Goal: Contribute content: Contribute content

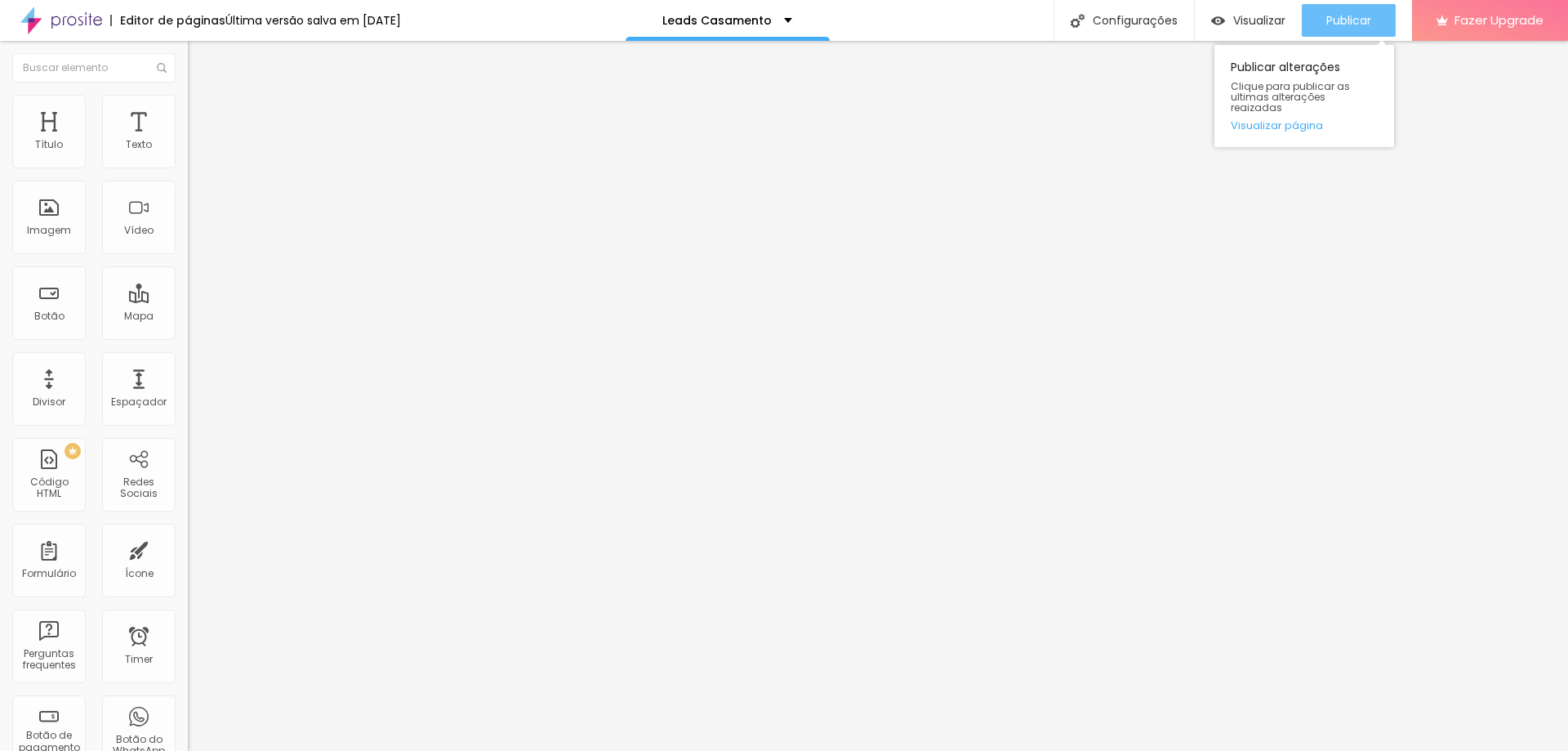
click at [1329, 16] on span "Publicar" at bounding box center [1349, 20] width 45 height 13
click at [188, 102] on img at bounding box center [195, 101] width 15 height 15
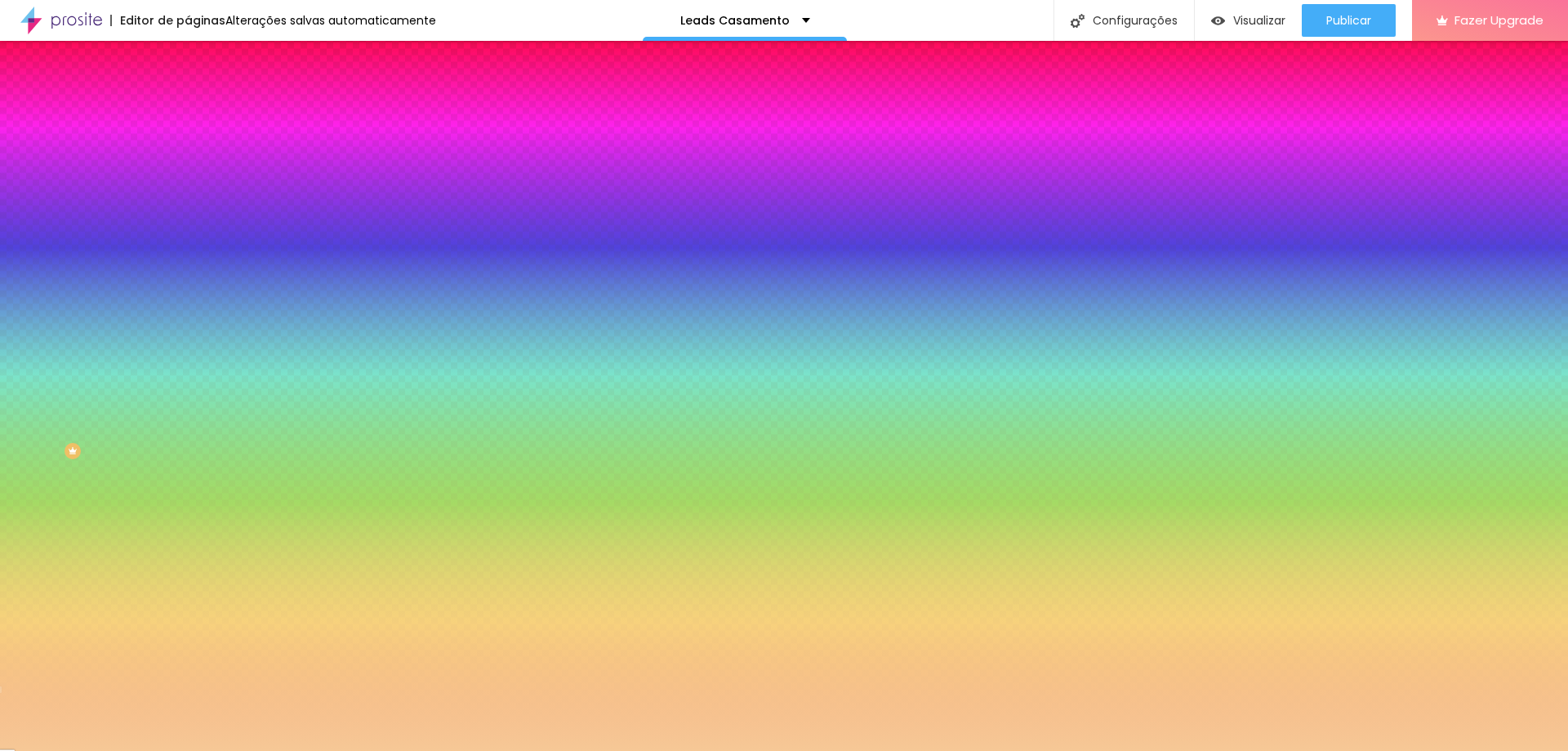
click at [195, 288] on icon "button" at bounding box center [200, 283] width 10 height 10
radio input "false"
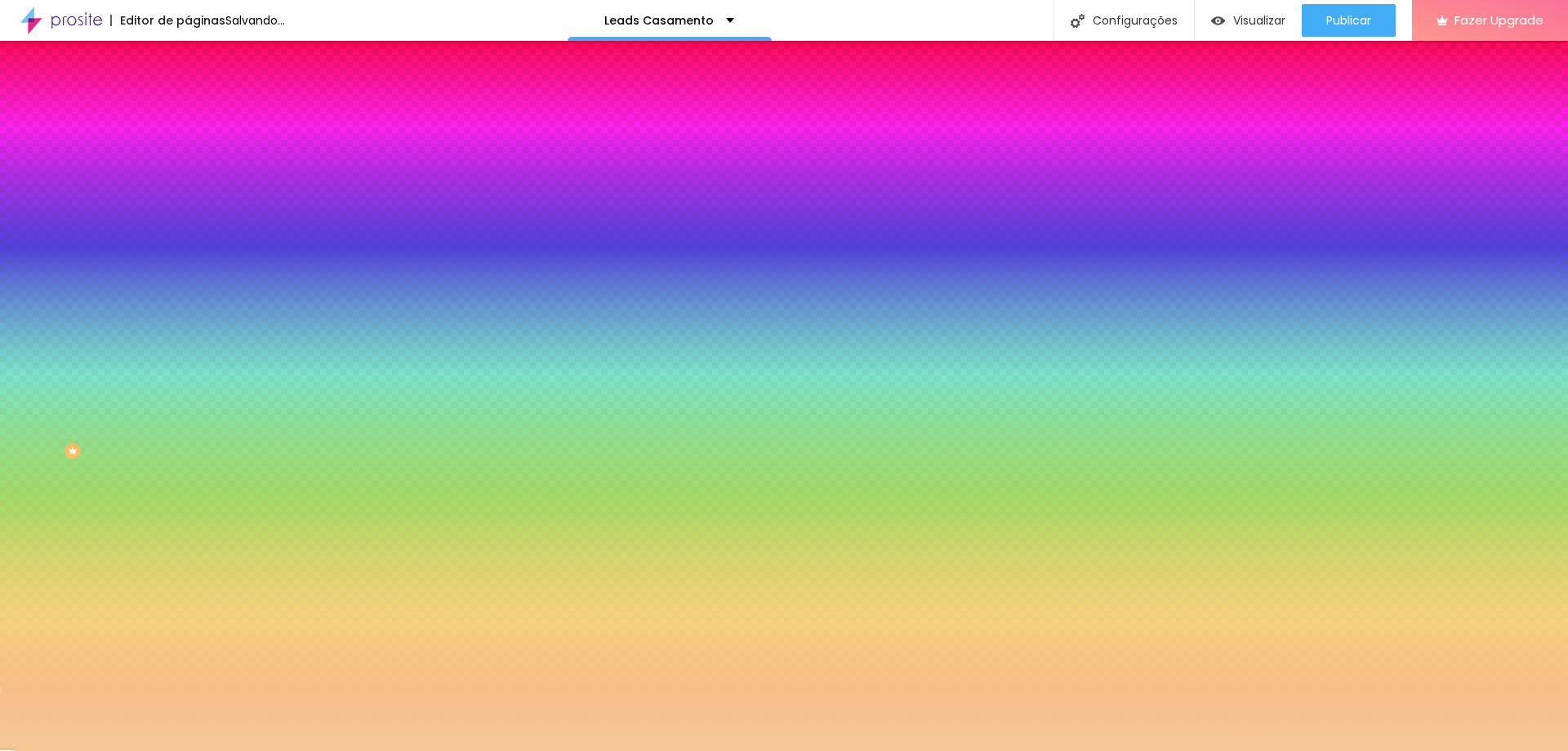
radio input "false"
radio input "true"
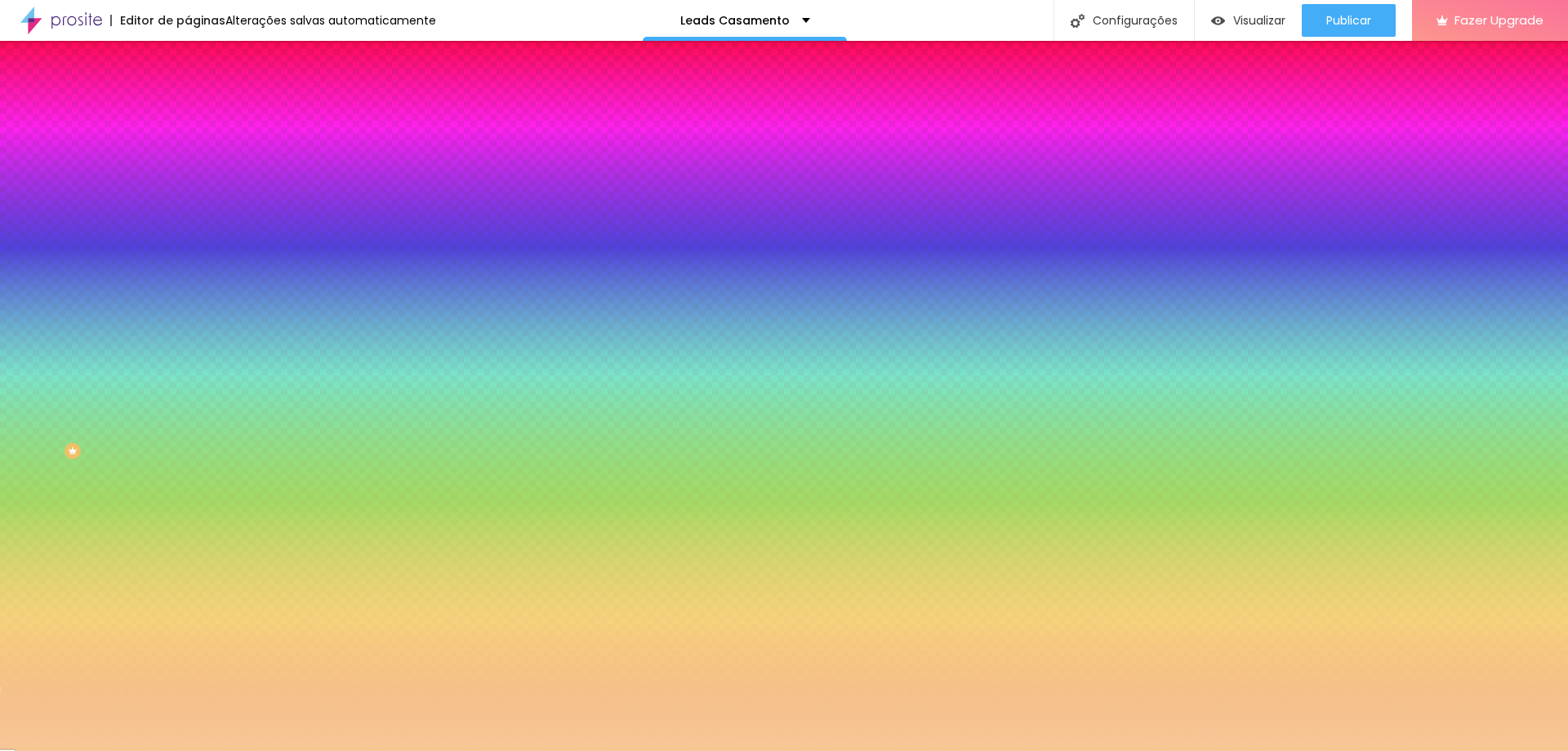
radio input "false"
radio input "true"
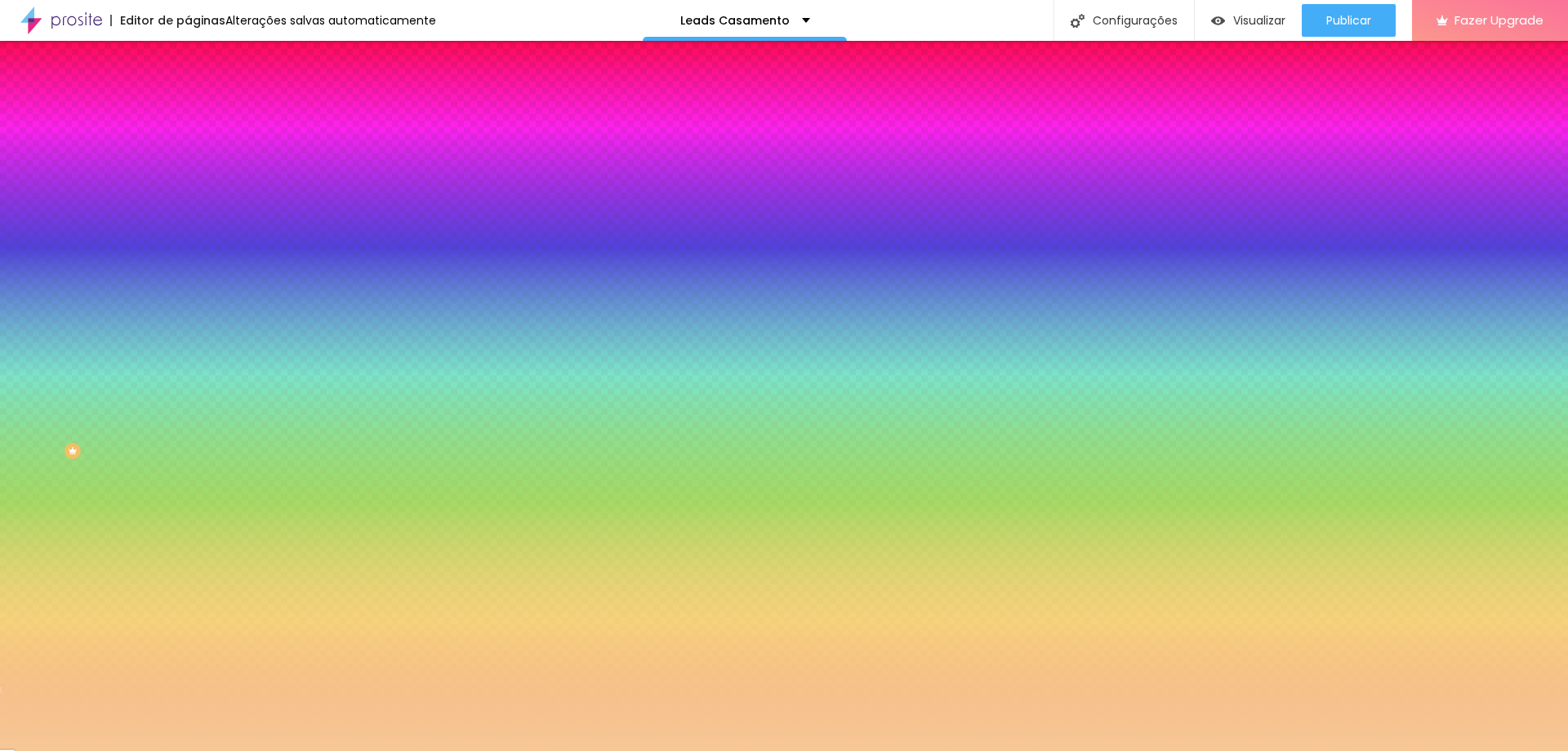
type input "75"
type input "70"
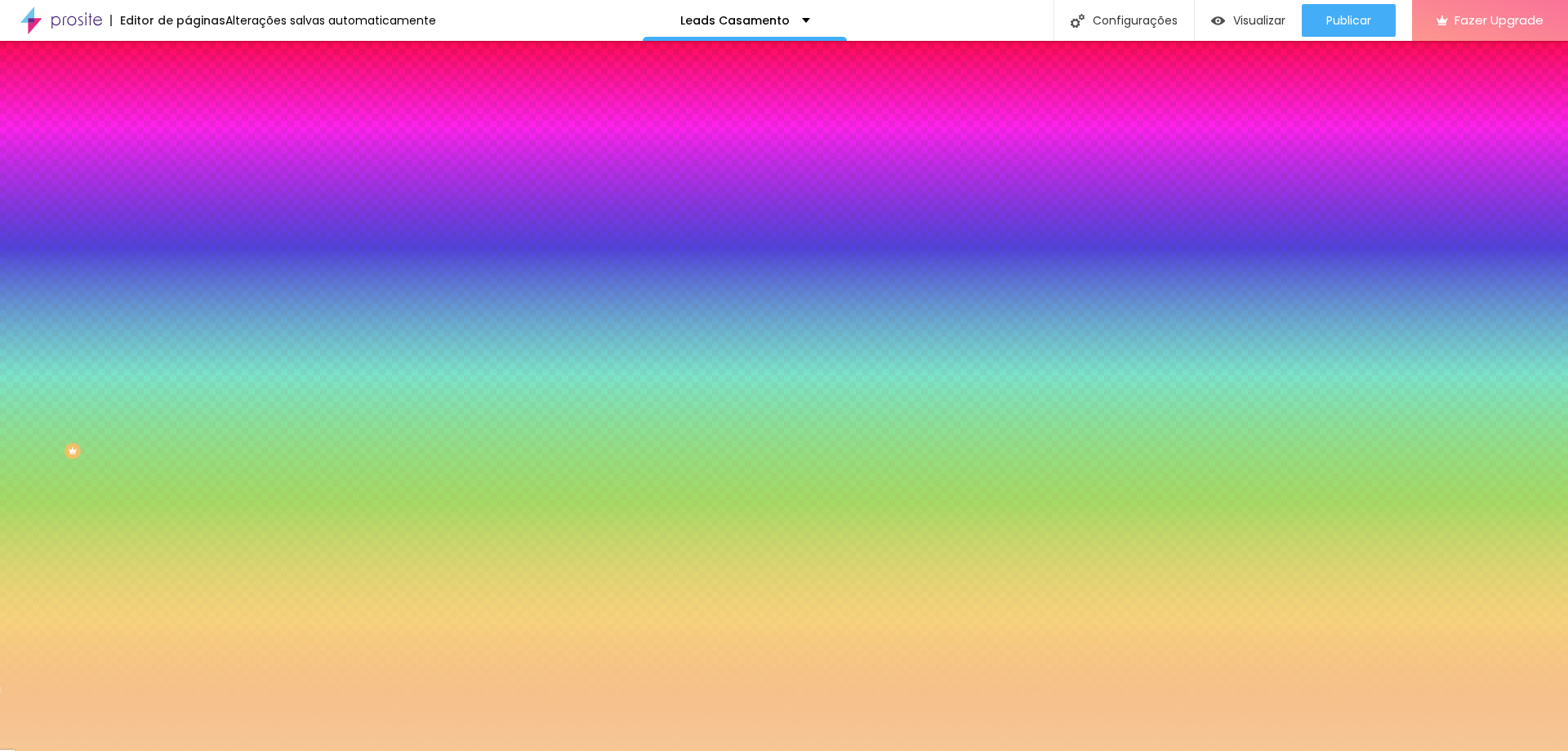
type input "65"
type input "60"
type input "55"
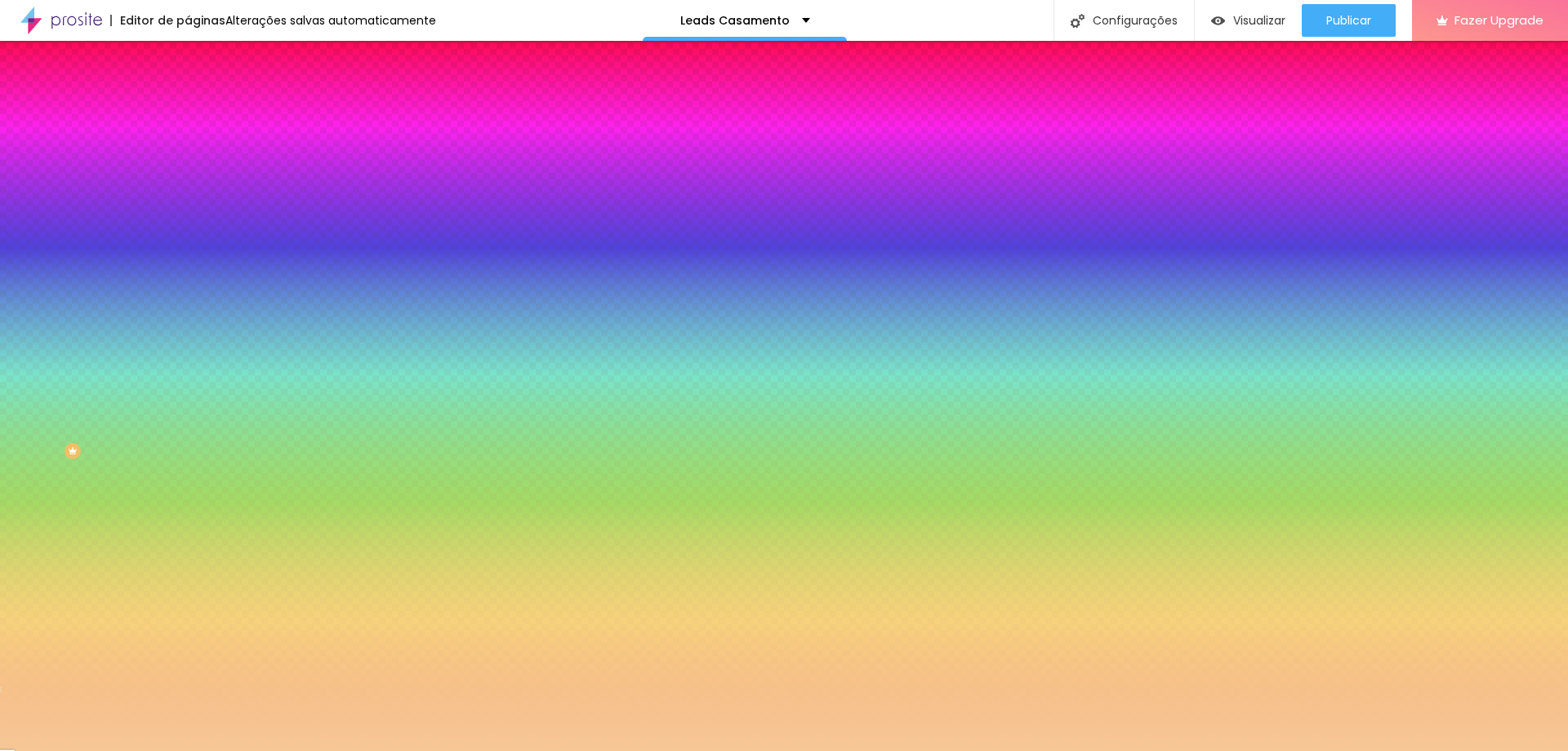
type input "55"
type input "50"
drag, startPoint x: 210, startPoint y: 587, endPoint x: 161, endPoint y: 588, distance: 49.0
type input "50"
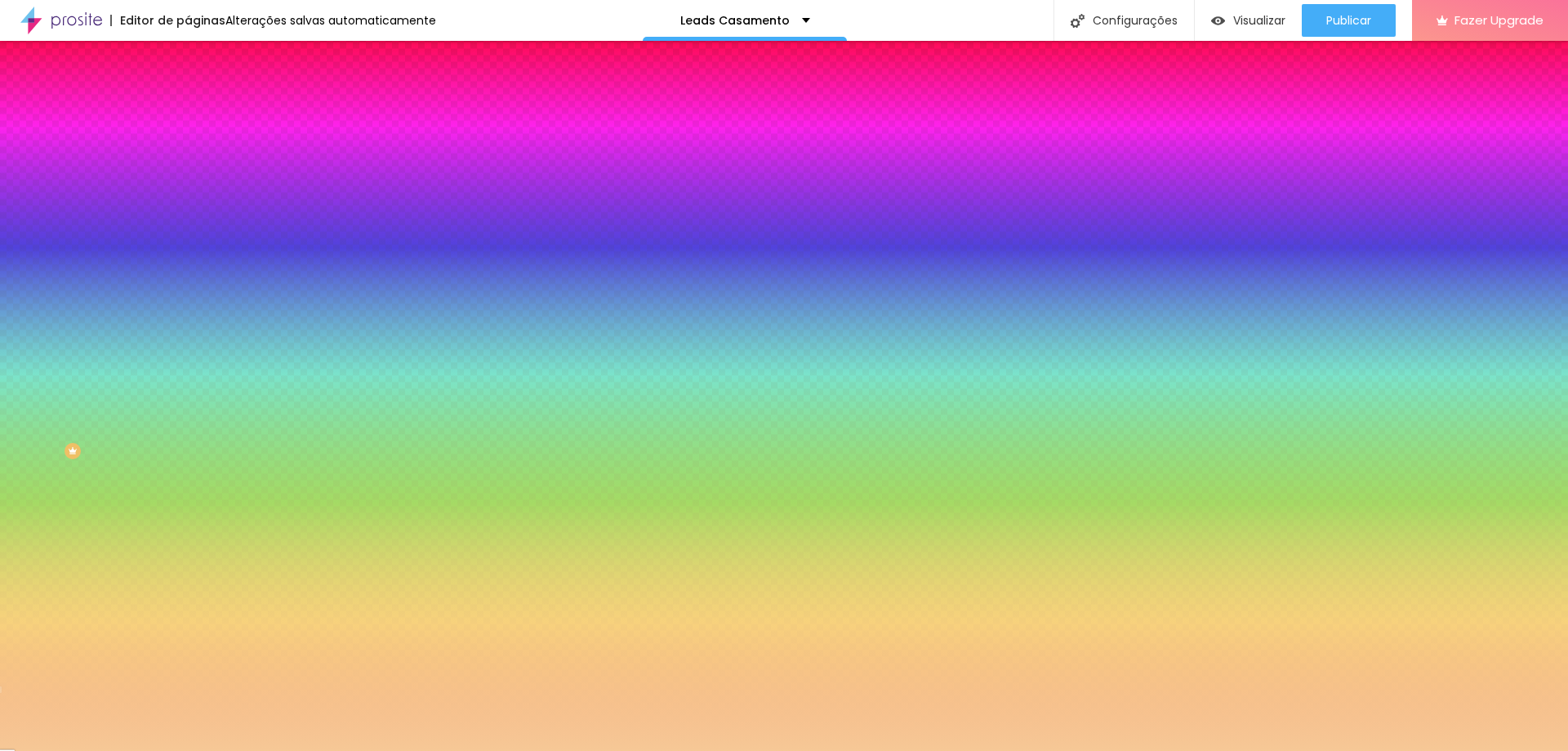
radio input "false"
radio input "true"
click at [2, 750] on div at bounding box center [784, 751] width 1568 height 0
click at [195, 334] on icon "button" at bounding box center [200, 330] width 10 height 10
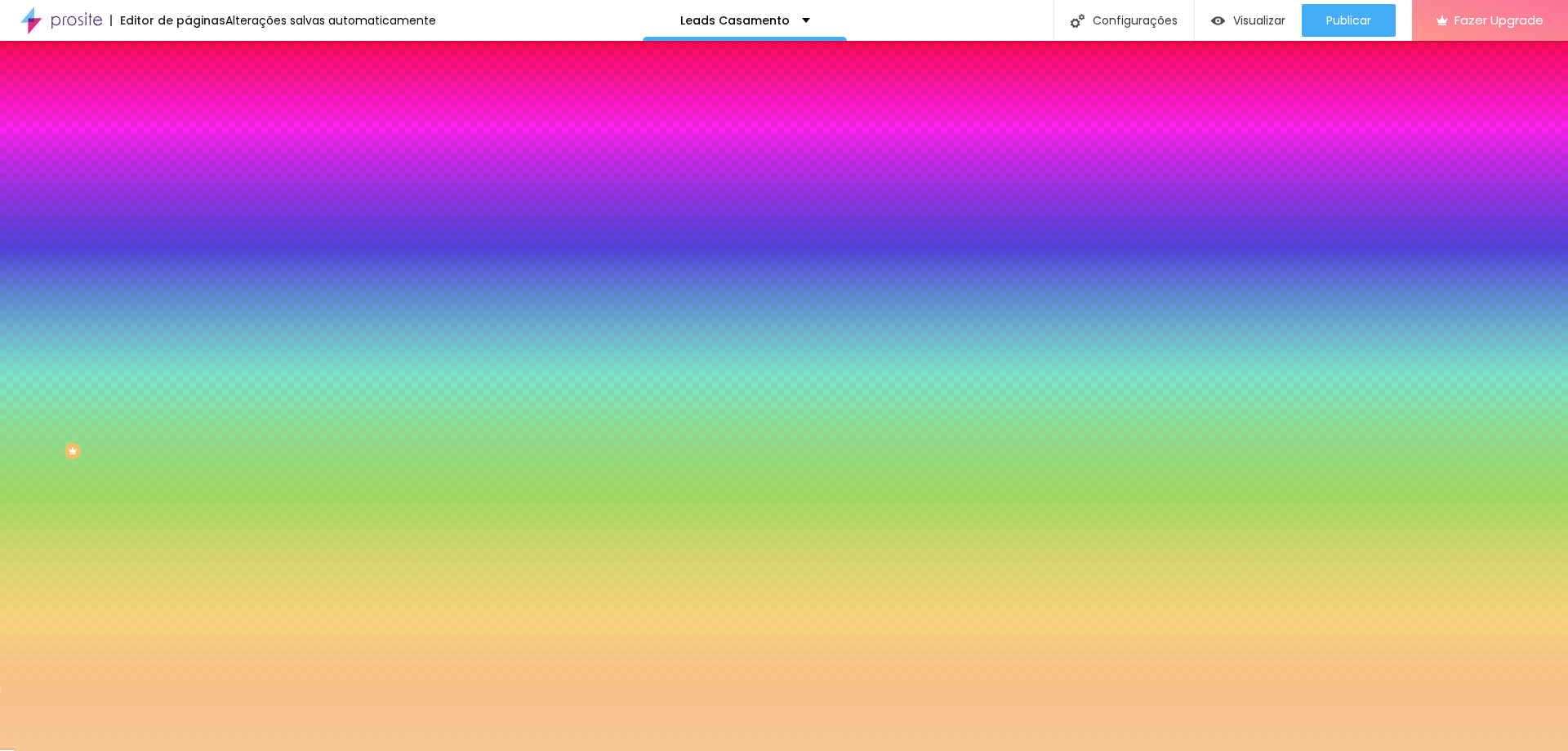
radio input "false"
radio input "true"
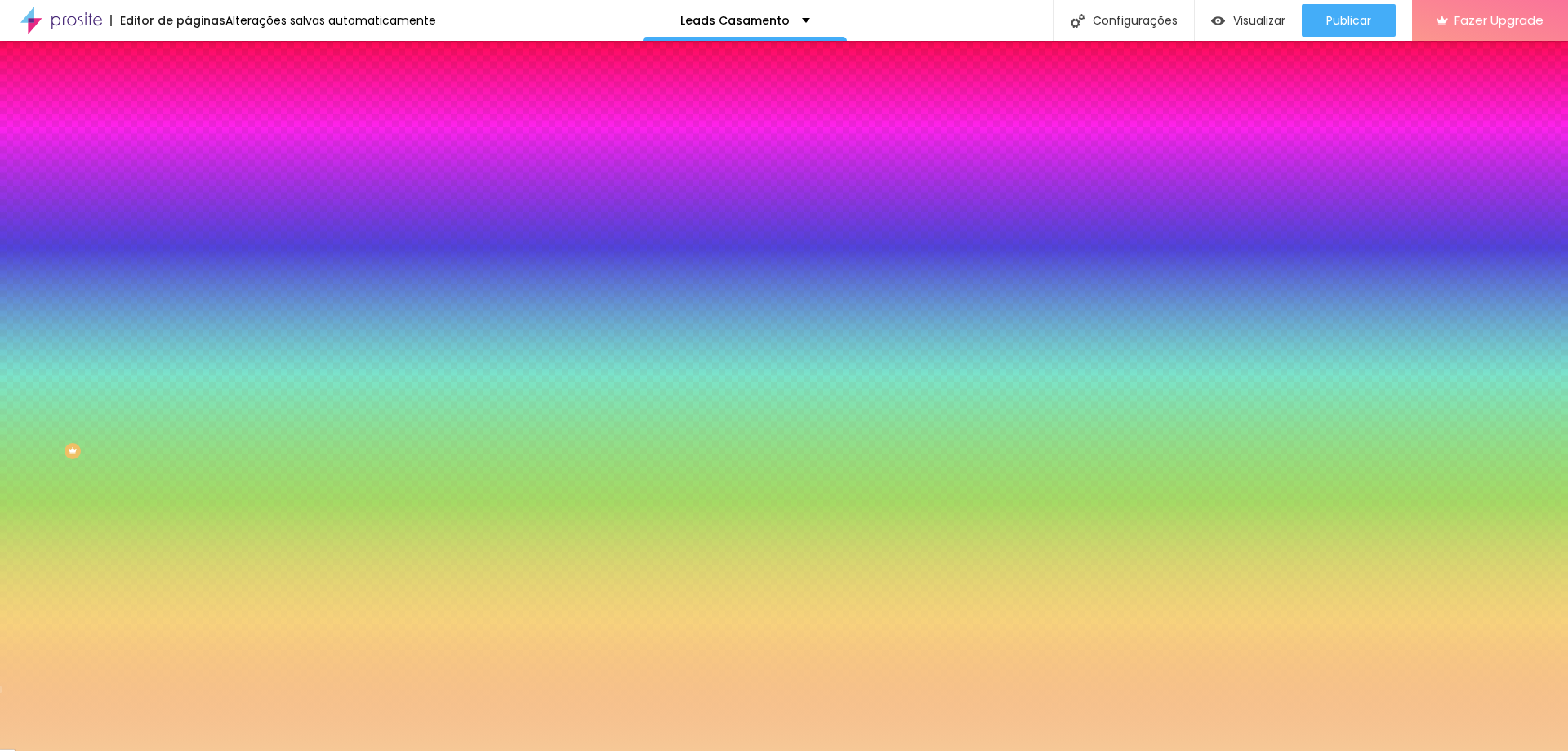
type input "80"
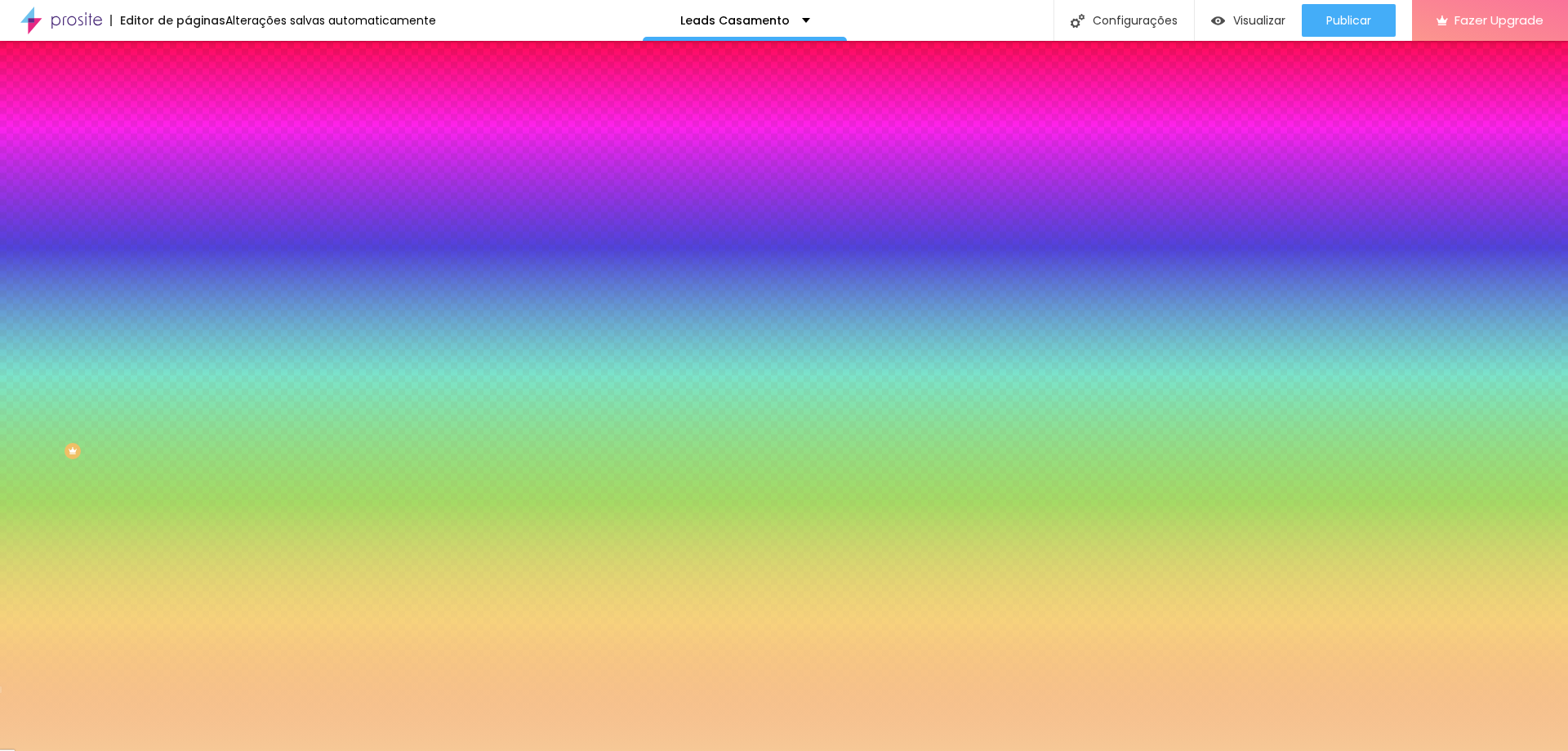
type input "75"
type input "70"
drag, startPoint x: 211, startPoint y: 624, endPoint x: 193, endPoint y: 619, distance: 18.7
type input "70"
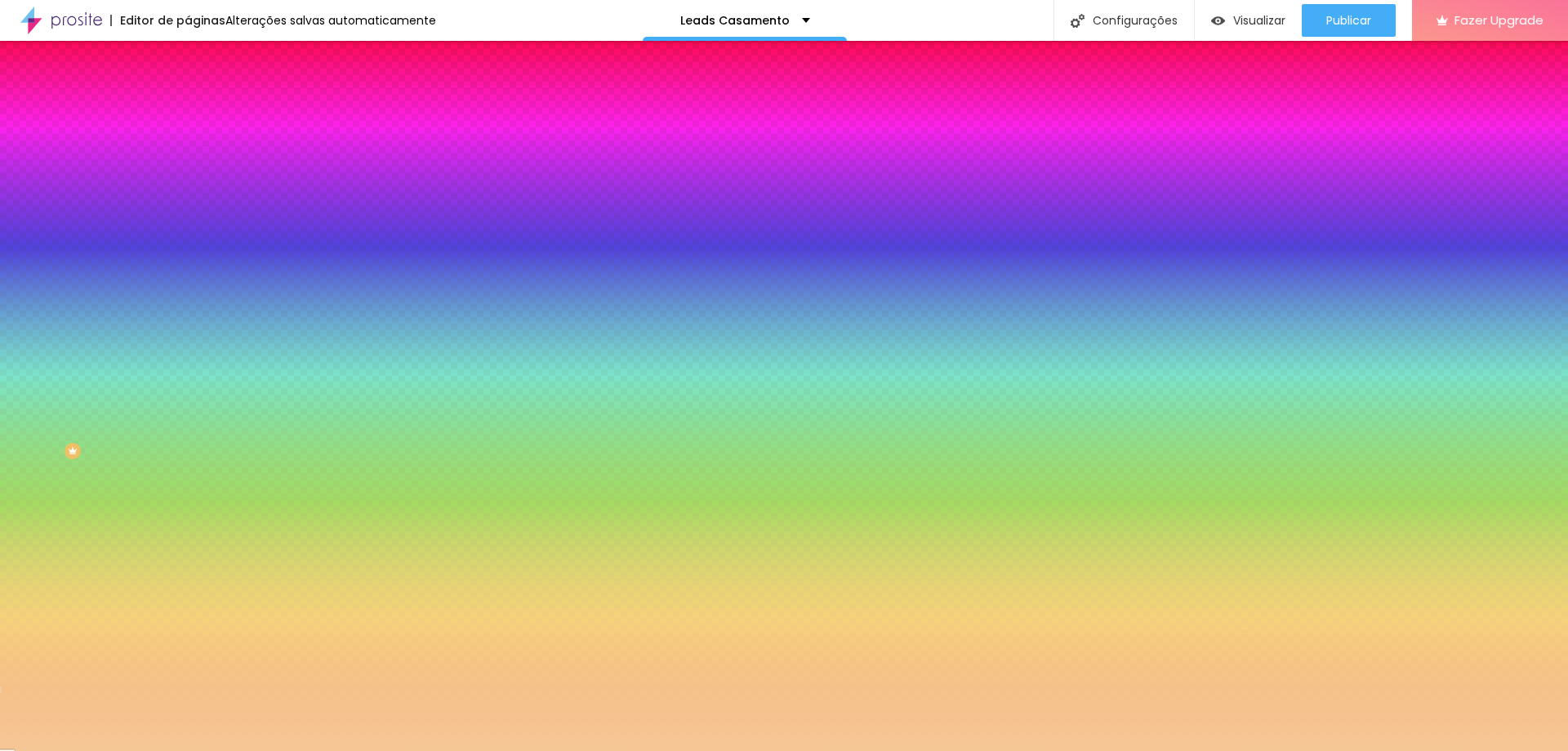
click at [372, 750] on div at bounding box center [784, 751] width 1568 height 0
click at [188, 223] on div at bounding box center [281, 223] width 188 height 0
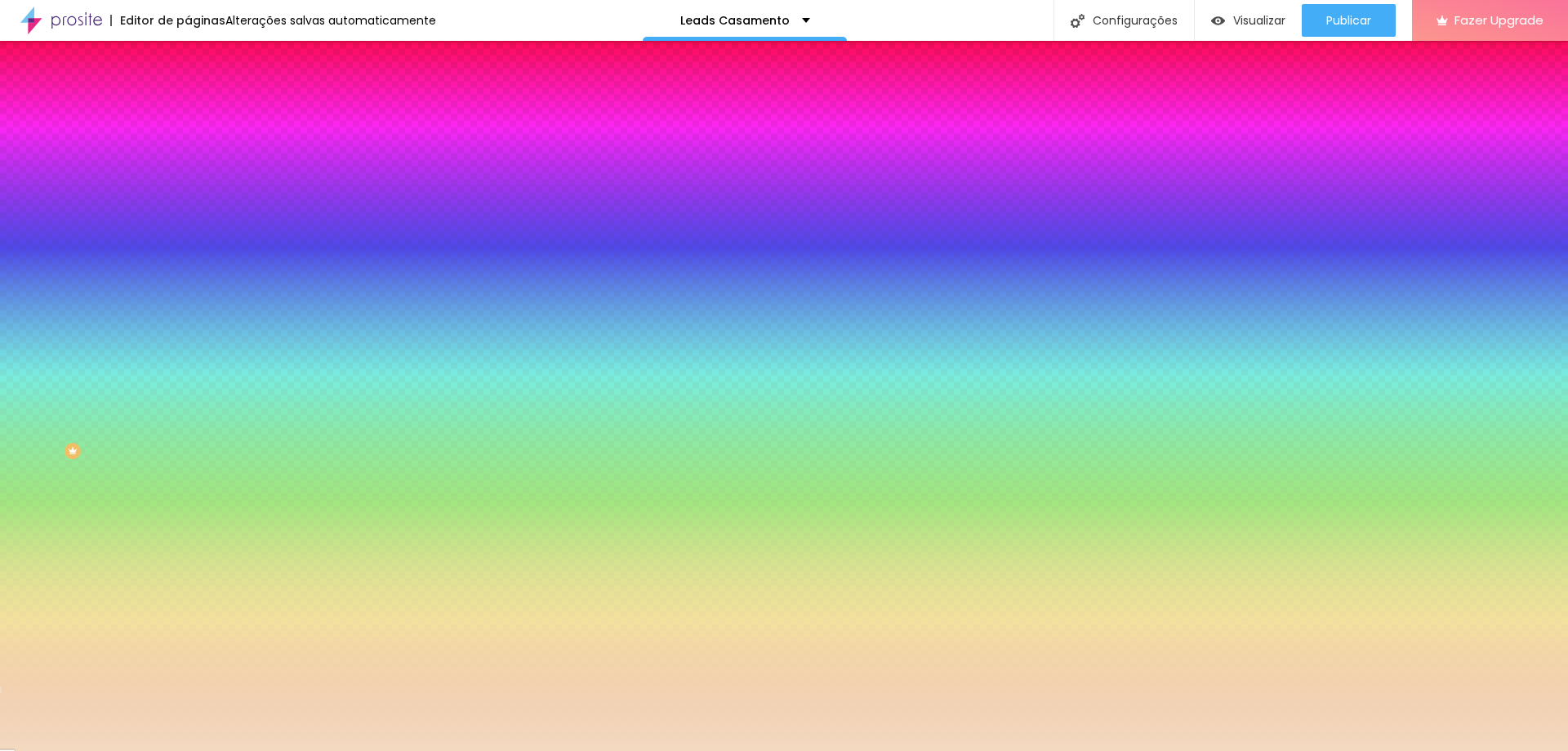
click at [48, 324] on div at bounding box center [784, 376] width 1568 height 751
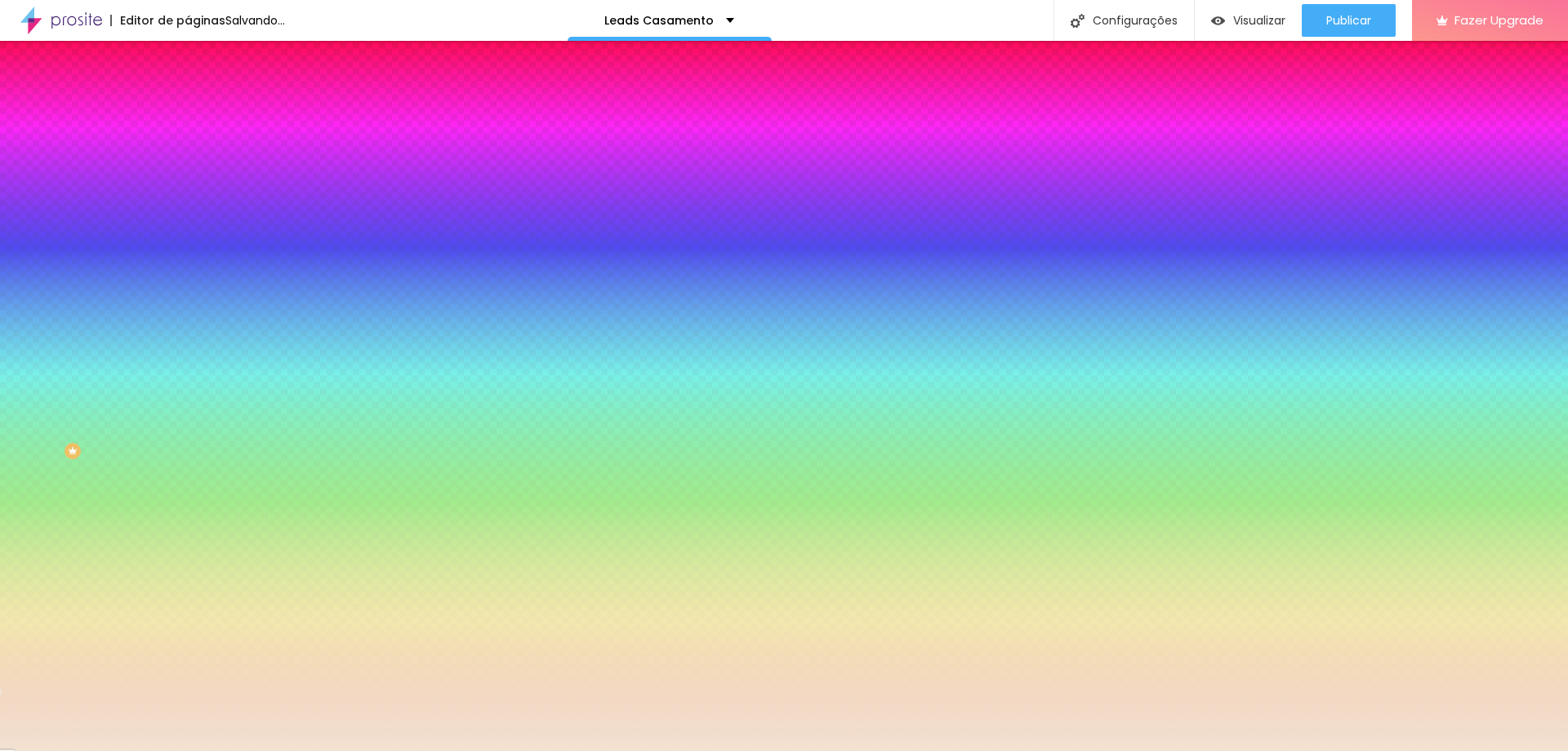
type input "#F2DAC0"
click at [39, 324] on div at bounding box center [784, 376] width 1568 height 751
click at [188, 238] on input "#F2DAC0" at bounding box center [285, 230] width 196 height 16
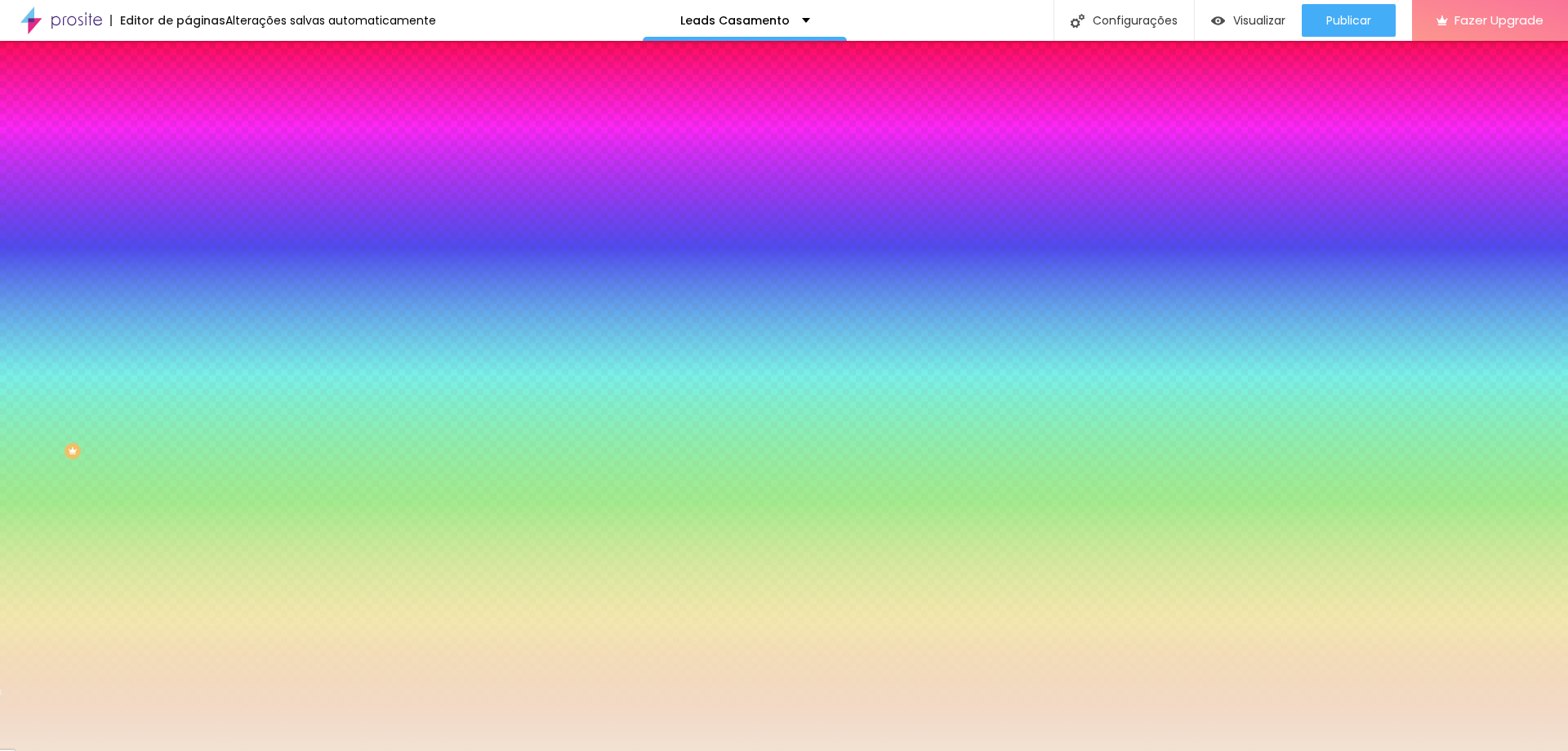
click at [188, 170] on span "Nenhum" at bounding box center [209, 163] width 43 height 14
click at [188, 196] on span "Parallax" at bounding box center [208, 189] width 40 height 14
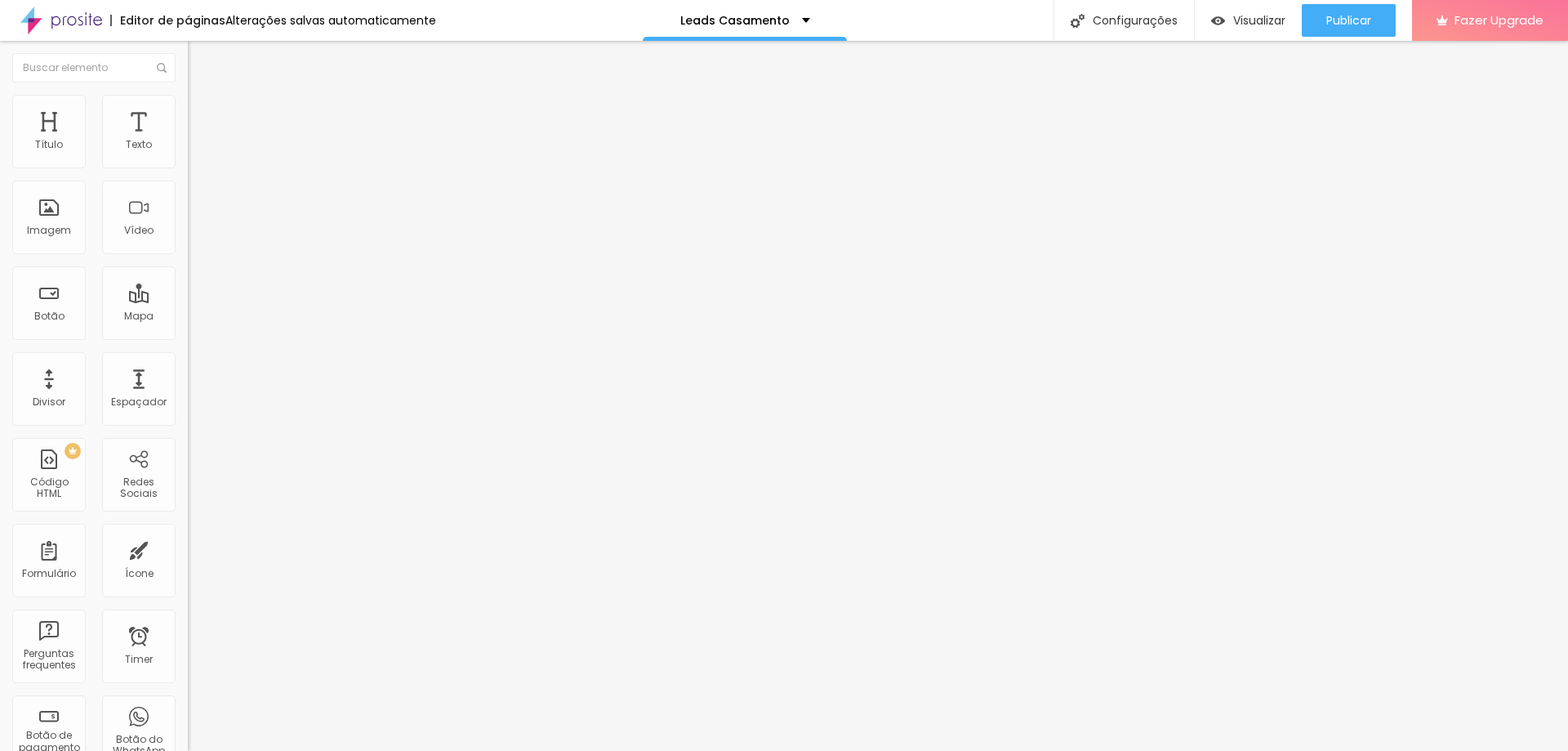
click at [188, 149] on span "Completo" at bounding box center [213, 142] width 50 height 14
click at [188, 159] on span "Encaixotado" at bounding box center [219, 152] width 64 height 14
click at [188, 174] on span "Completo" at bounding box center [213, 167] width 50 height 14
click at [203, 113] on span "Estilo" at bounding box center [214, 106] width 25 height 14
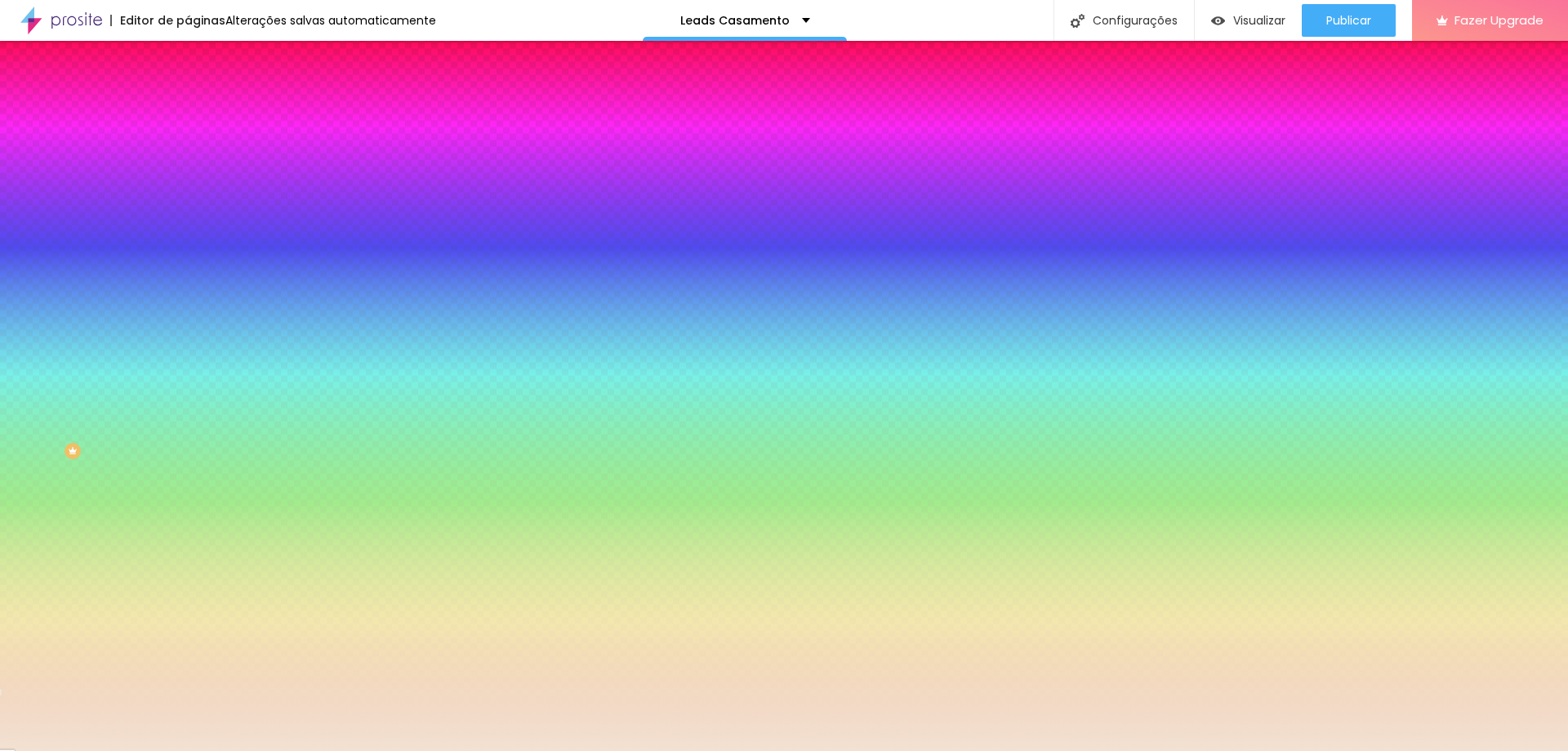
click at [188, 605] on div "Editar Seção Conteúdo Estilo Avançado Imagem de fundo Adicionar imagem Efeito d…" at bounding box center [281, 395] width 188 height 710
click at [188, 513] on div "Editar Seção Conteúdo Estilo Avançado Imagem de fundo Adicionar imagem Efeito d…" at bounding box center [281, 395] width 188 height 710
click at [195, 288] on icon "button" at bounding box center [200, 283] width 10 height 10
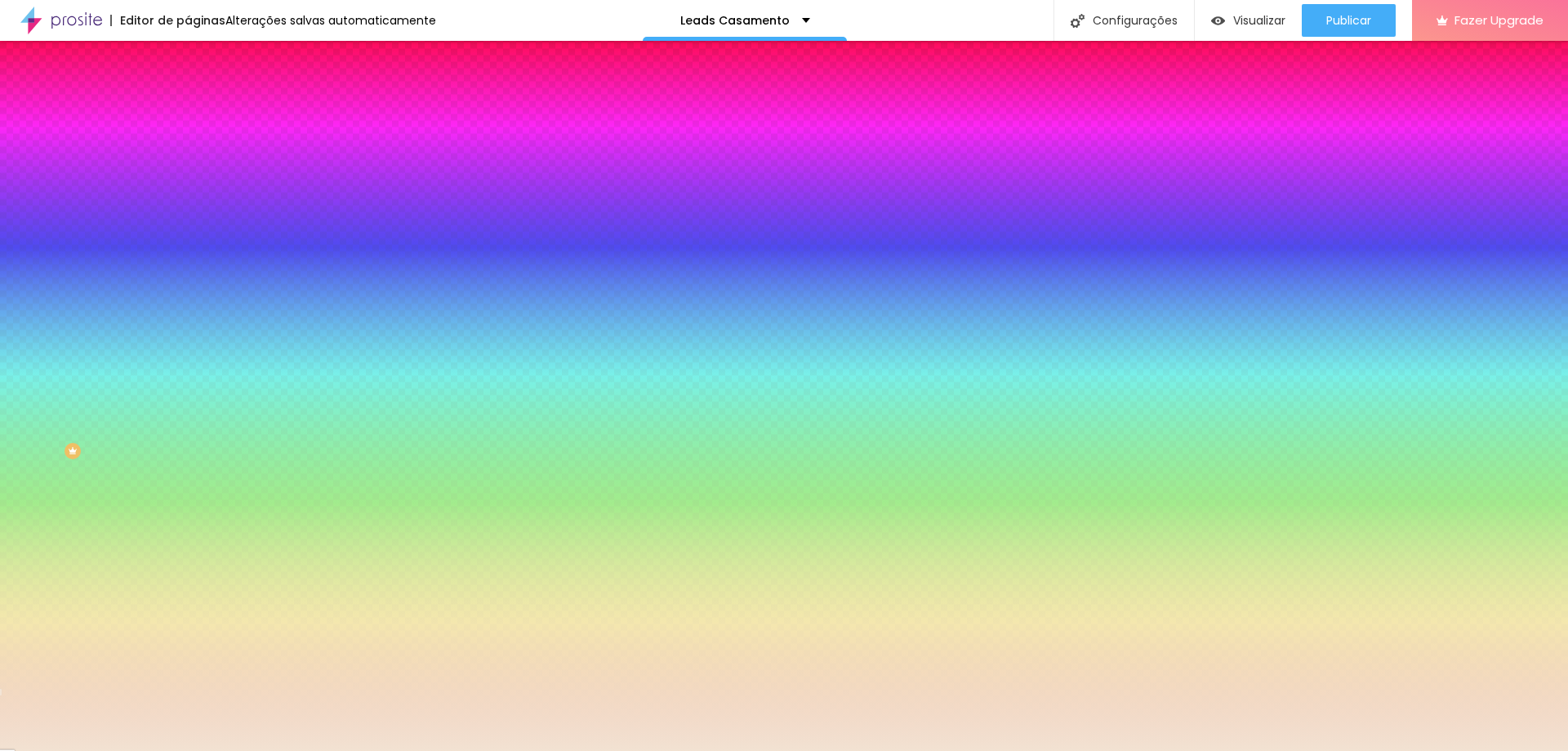
type input "#FFFFFF"
drag, startPoint x: 251, startPoint y: 579, endPoint x: 201, endPoint y: 550, distance: 57.8
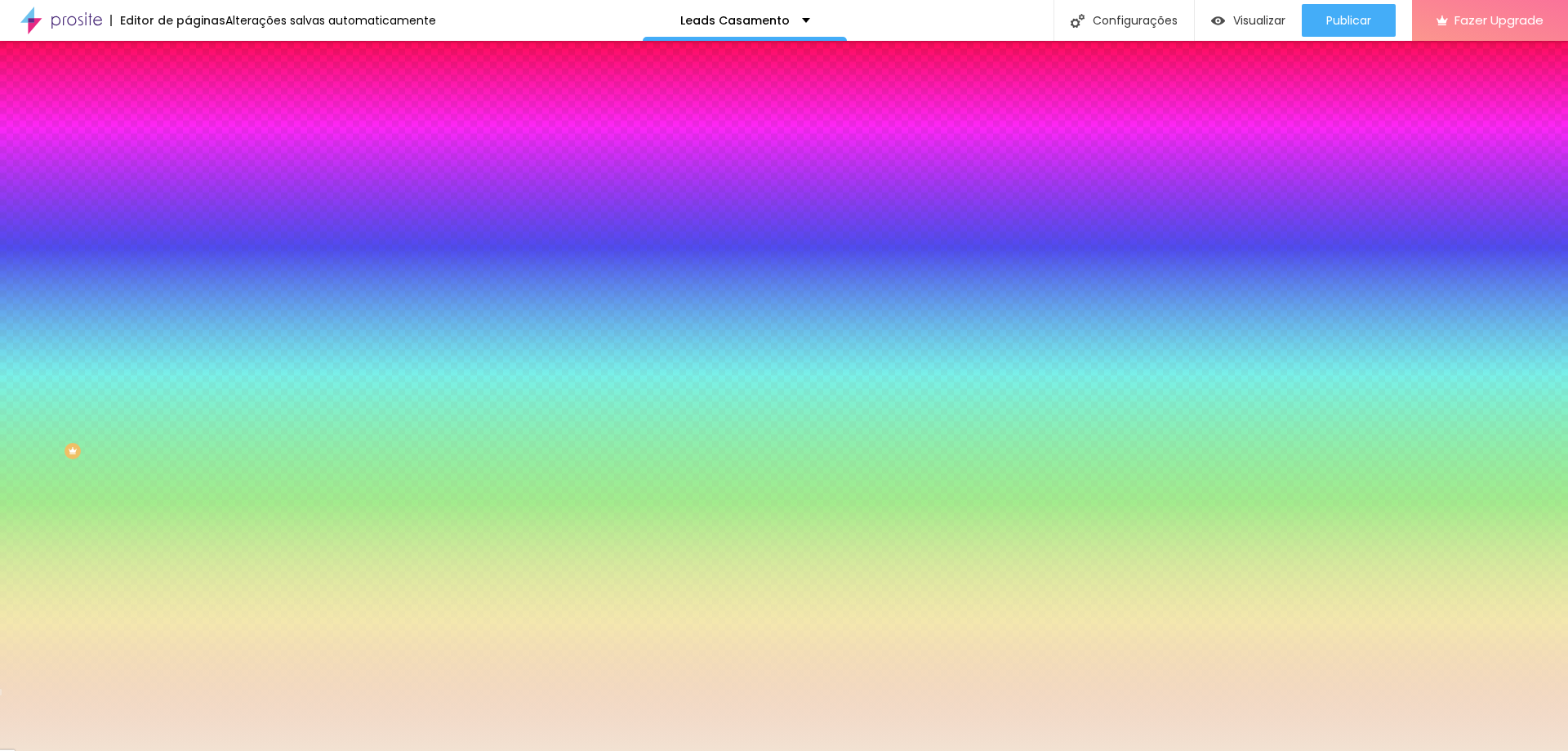
click at [122, 750] on div at bounding box center [784, 751] width 1568 height 0
click at [195, 334] on icon "button" at bounding box center [200, 330] width 10 height 10
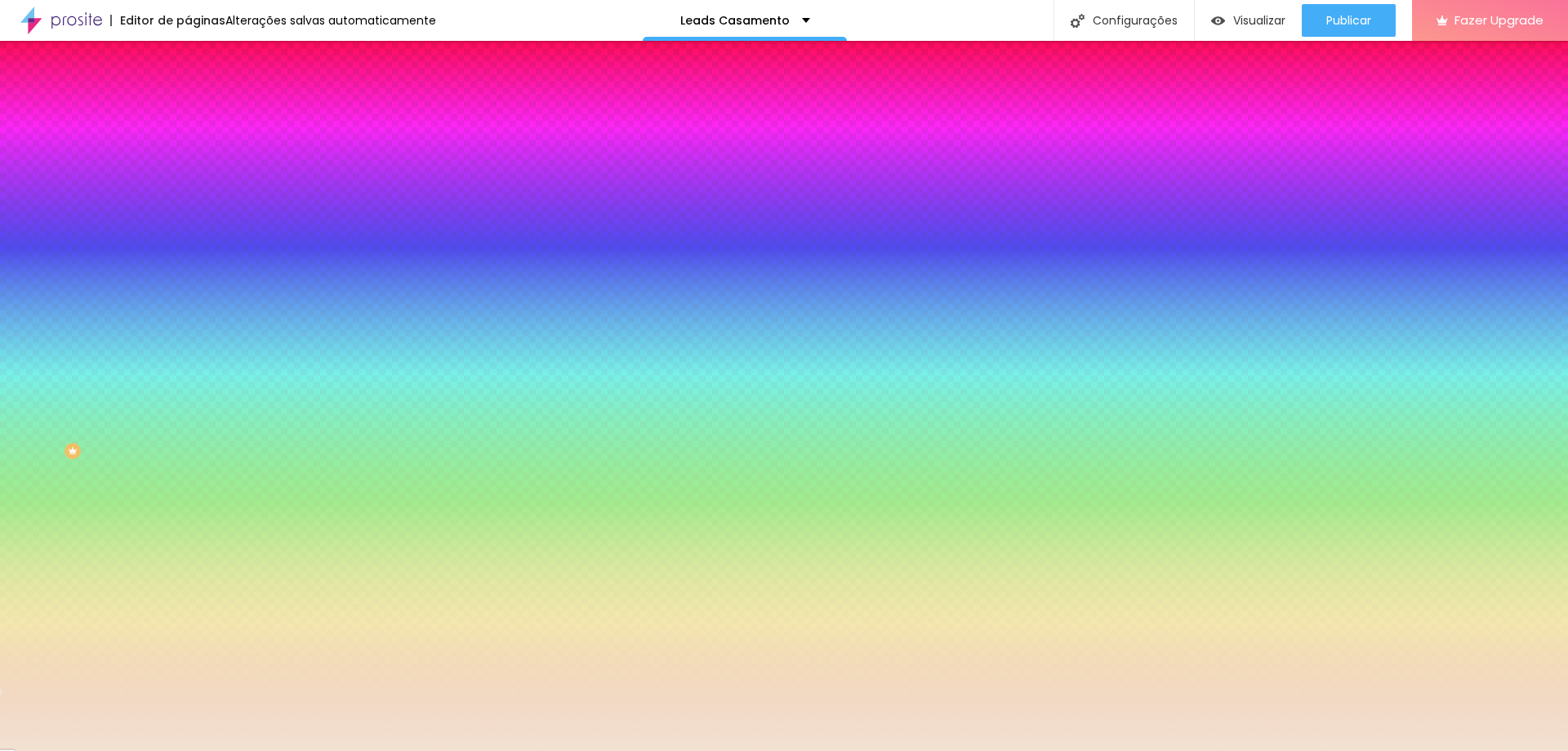
type input "#FFFFFF"
drag, startPoint x: 260, startPoint y: 611, endPoint x: 197, endPoint y: 571, distance: 74.6
click at [73, 750] on div at bounding box center [784, 751] width 1568 height 0
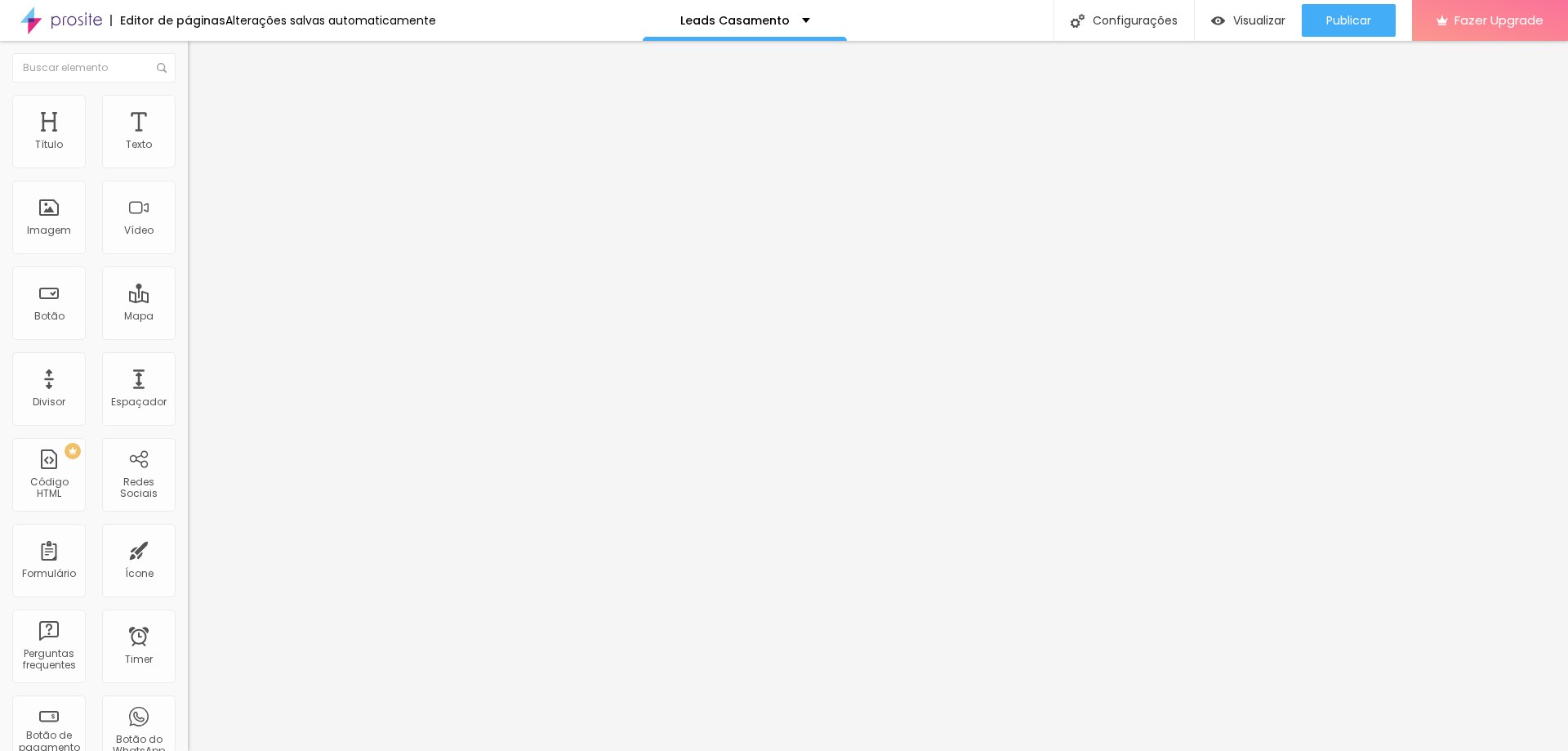
click at [188, 99] on img at bounding box center [195, 101] width 15 height 15
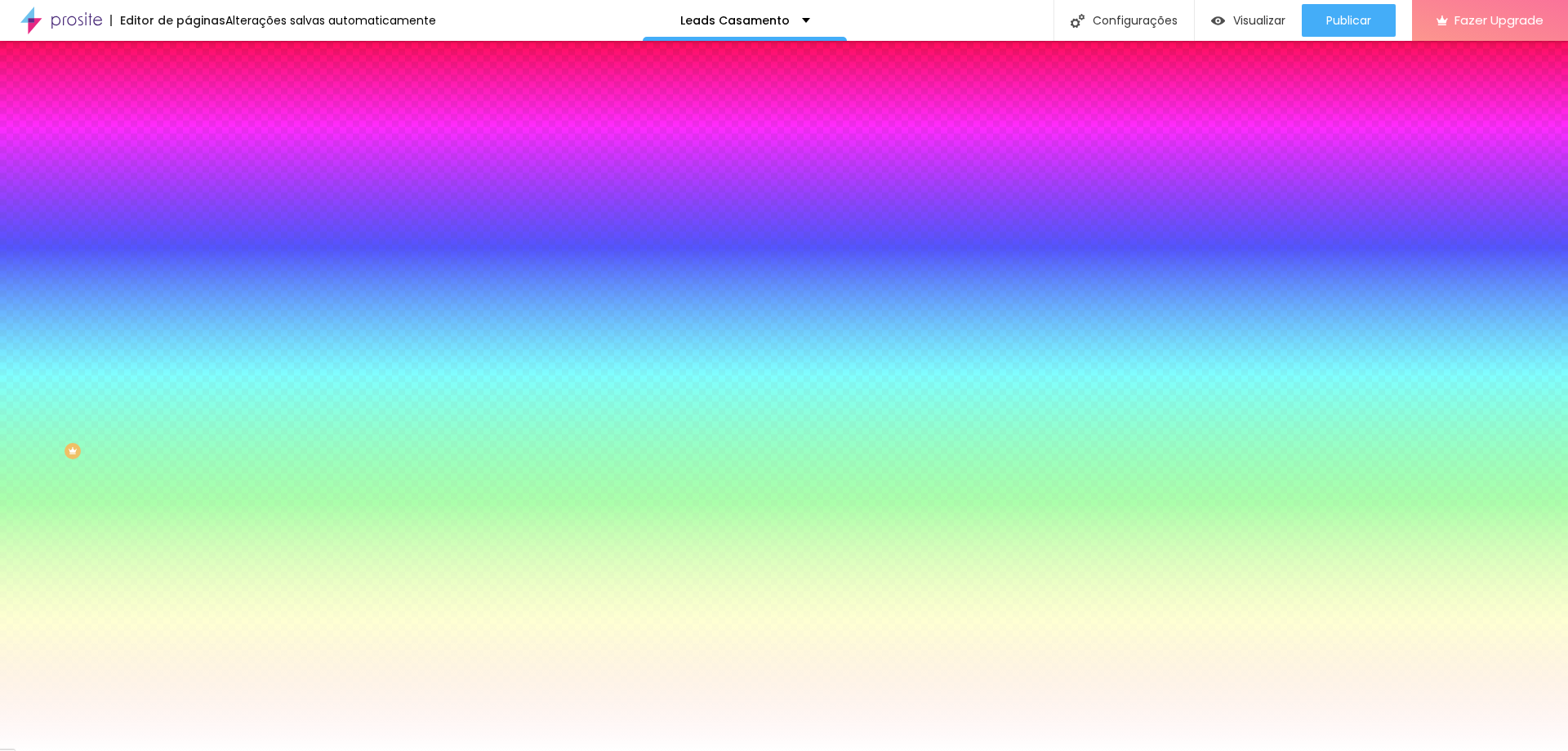
click at [188, 163] on input "#F6C896" at bounding box center [285, 164] width 196 height 16
paste input "2DAC0"
type input "#F2DAC0"
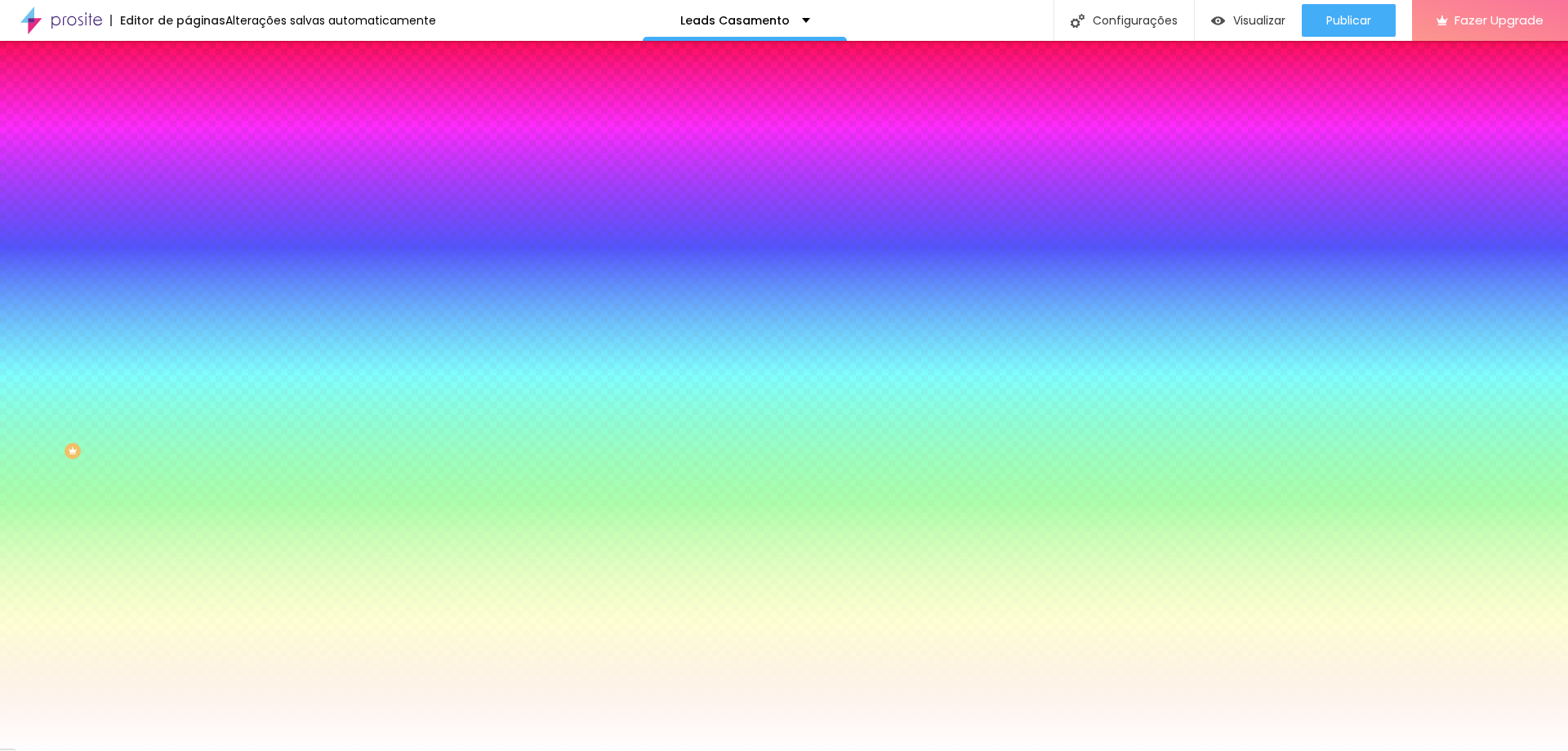
click at [188, 160] on input "#F2DAC0" at bounding box center [285, 164] width 196 height 16
click at [188, 163] on input "#F2DAC0" at bounding box center [285, 164] width 196 height 16
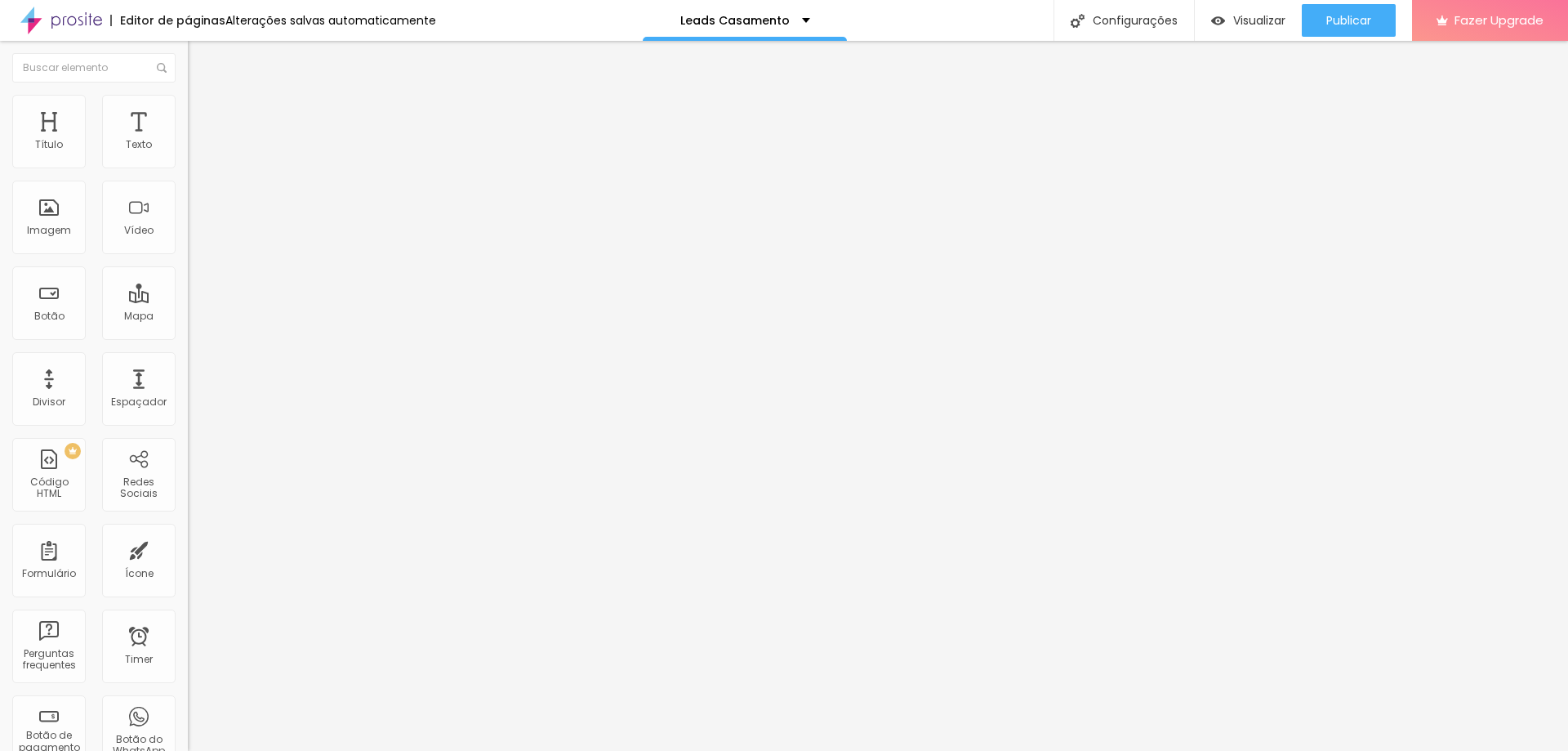
click at [188, 104] on li "Estilo" at bounding box center [281, 102] width 188 height 16
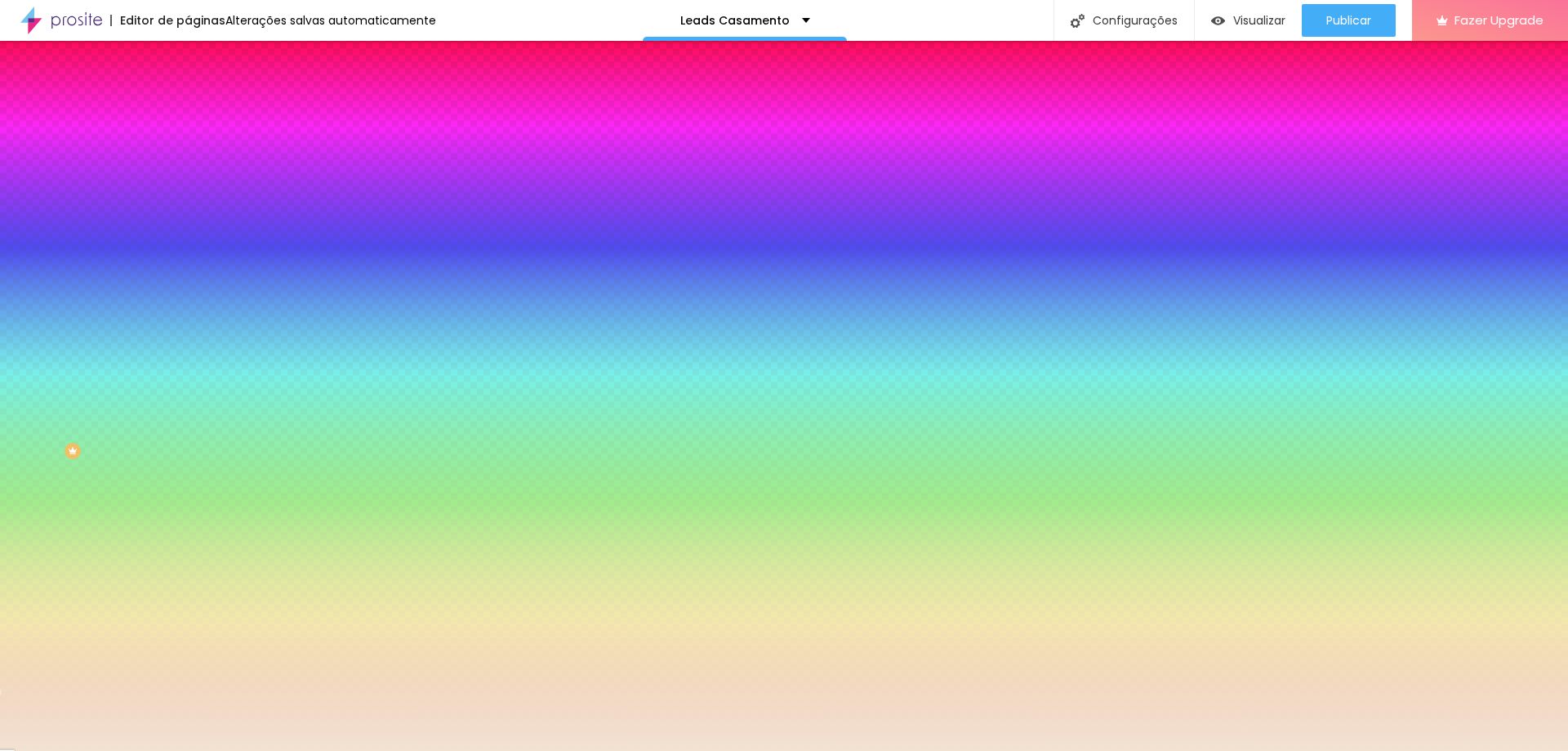
click at [188, 238] on input "#F2E2D2" at bounding box center [285, 230] width 196 height 16
click at [188, 94] on li "Conteúdo" at bounding box center [281, 86] width 188 height 16
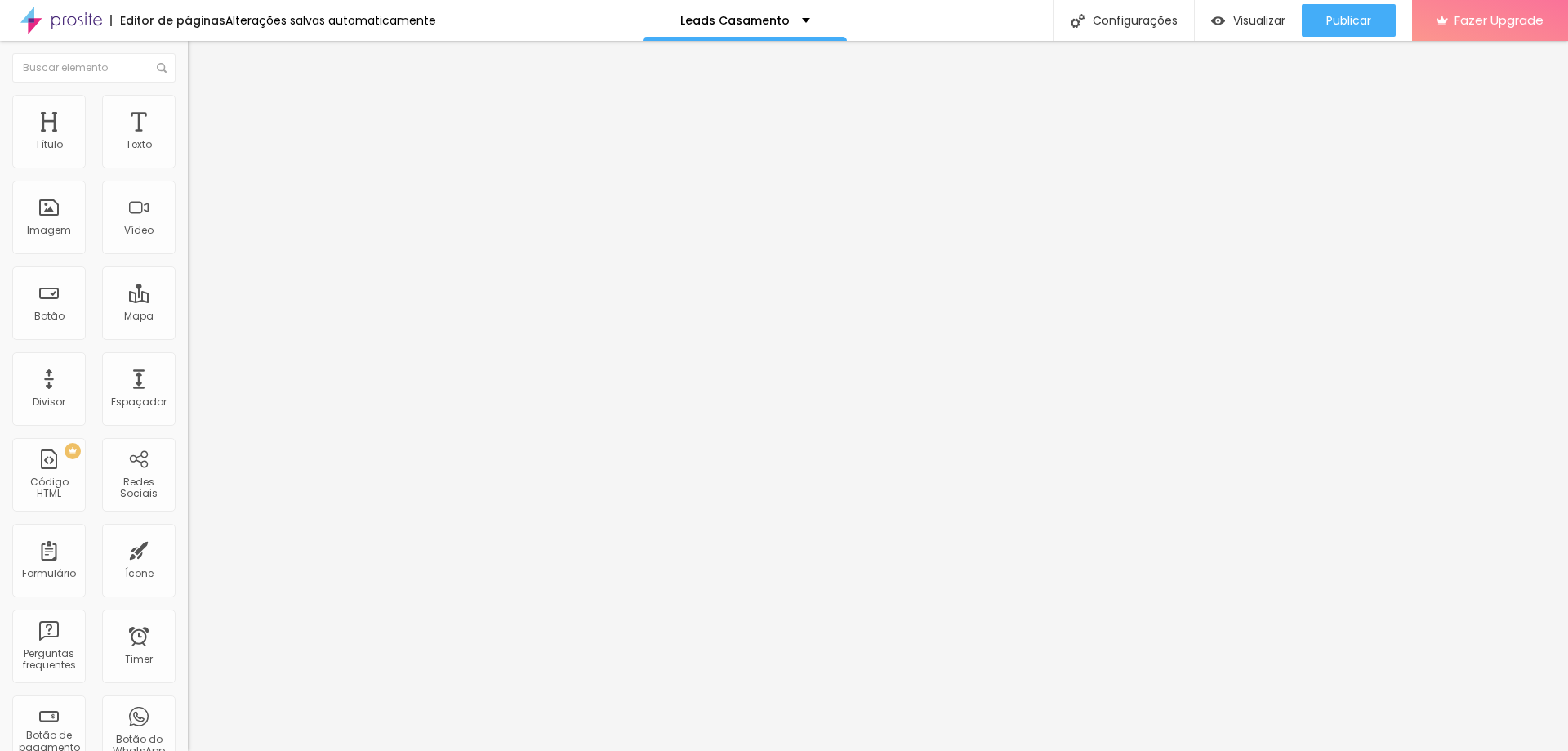
click at [188, 101] on img at bounding box center [195, 101] width 15 height 15
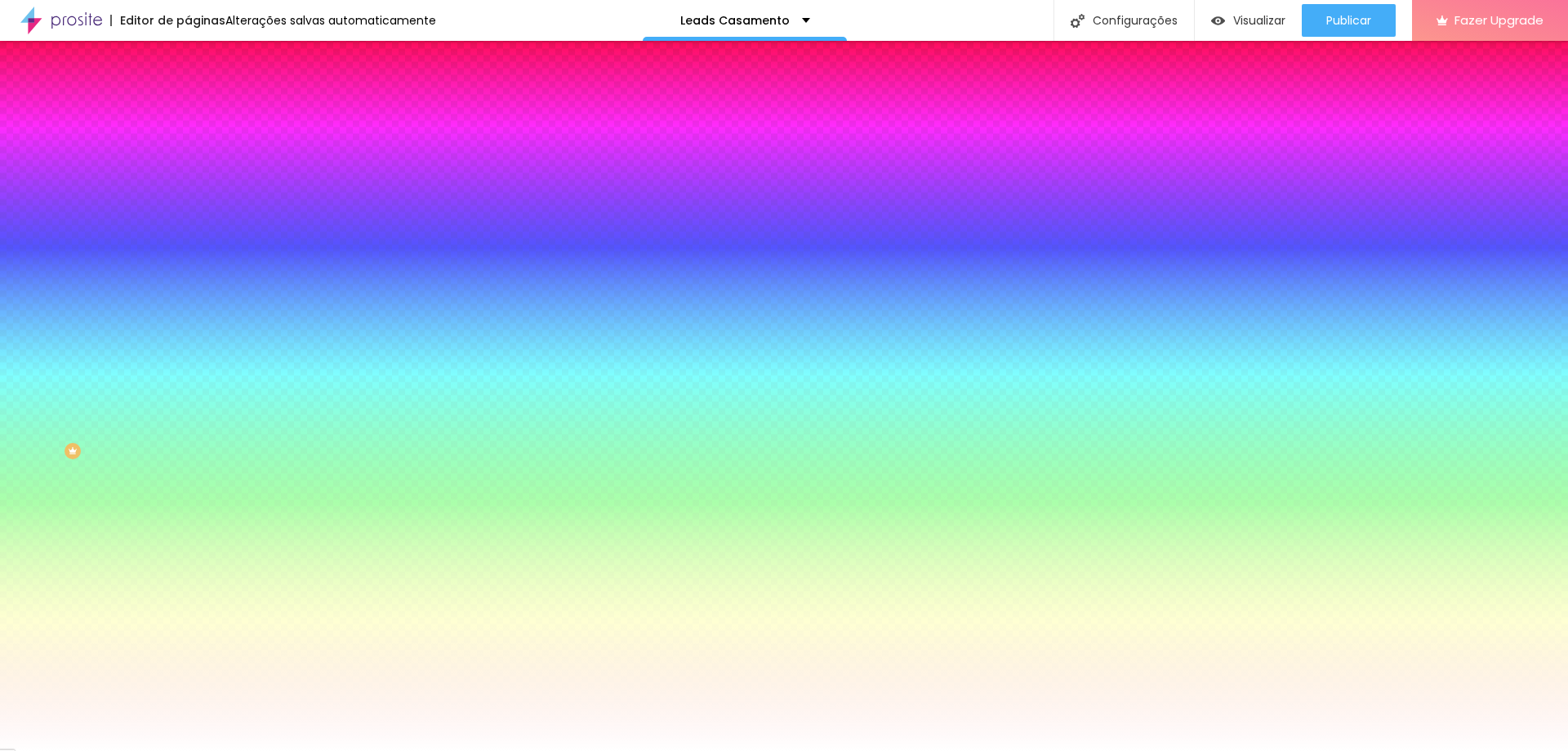
click at [188, 166] on input "#F2DAC0" at bounding box center [285, 164] width 196 height 16
paste input "E2D2"
type input "#F2E2D2"
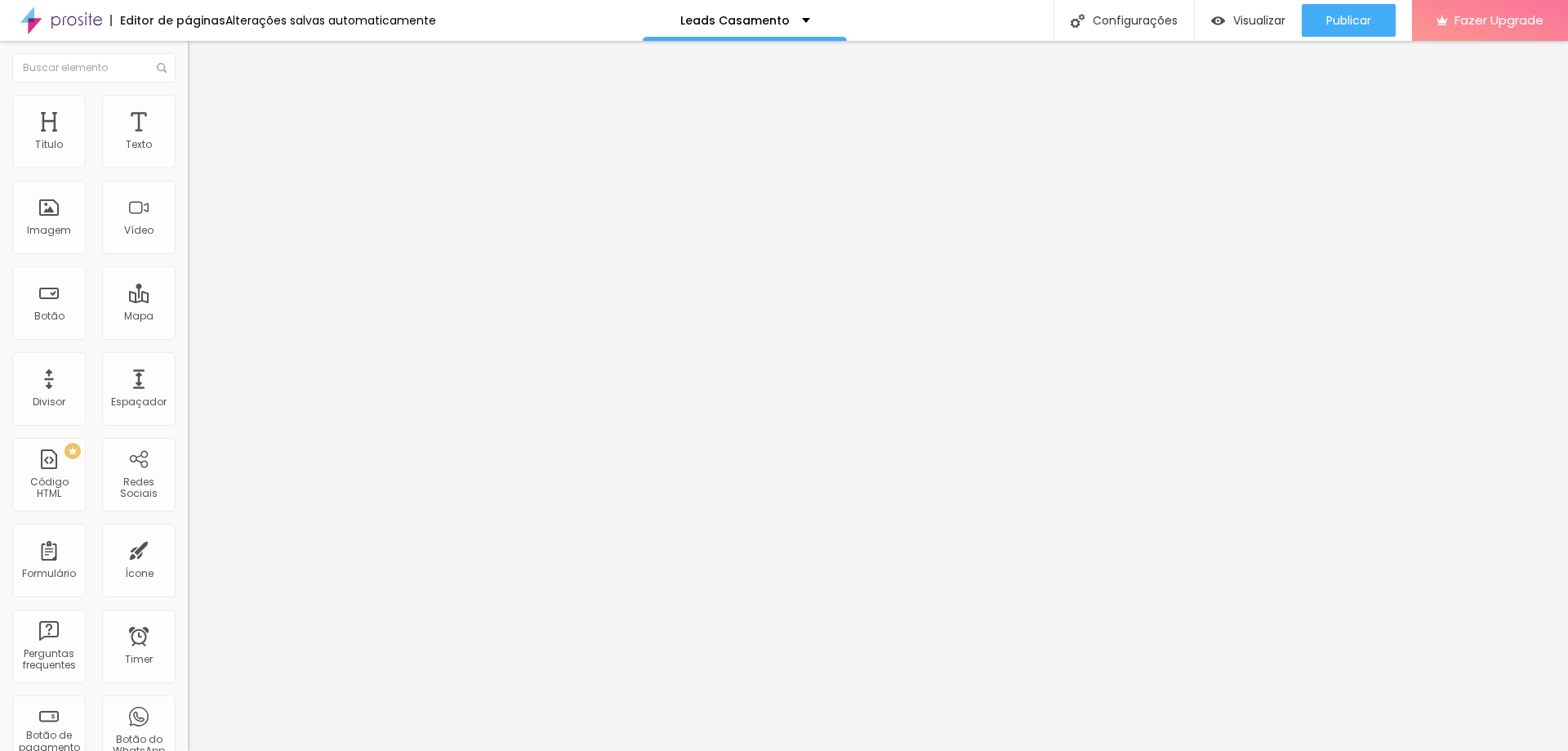
click at [188, 111] on li "Estilo" at bounding box center [281, 102] width 188 height 16
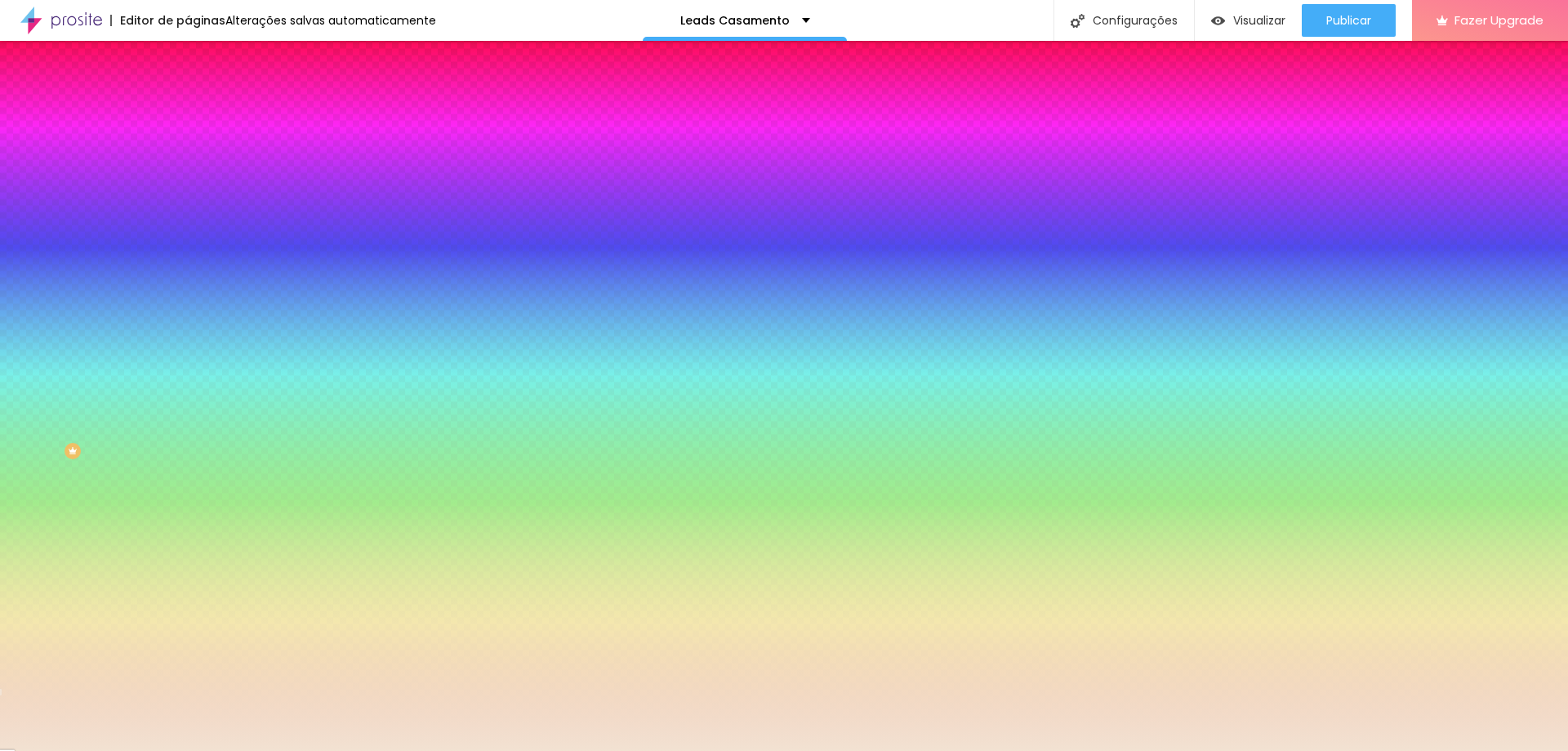
click at [195, 288] on icon "button" at bounding box center [200, 283] width 10 height 10
type input "70"
type input "75"
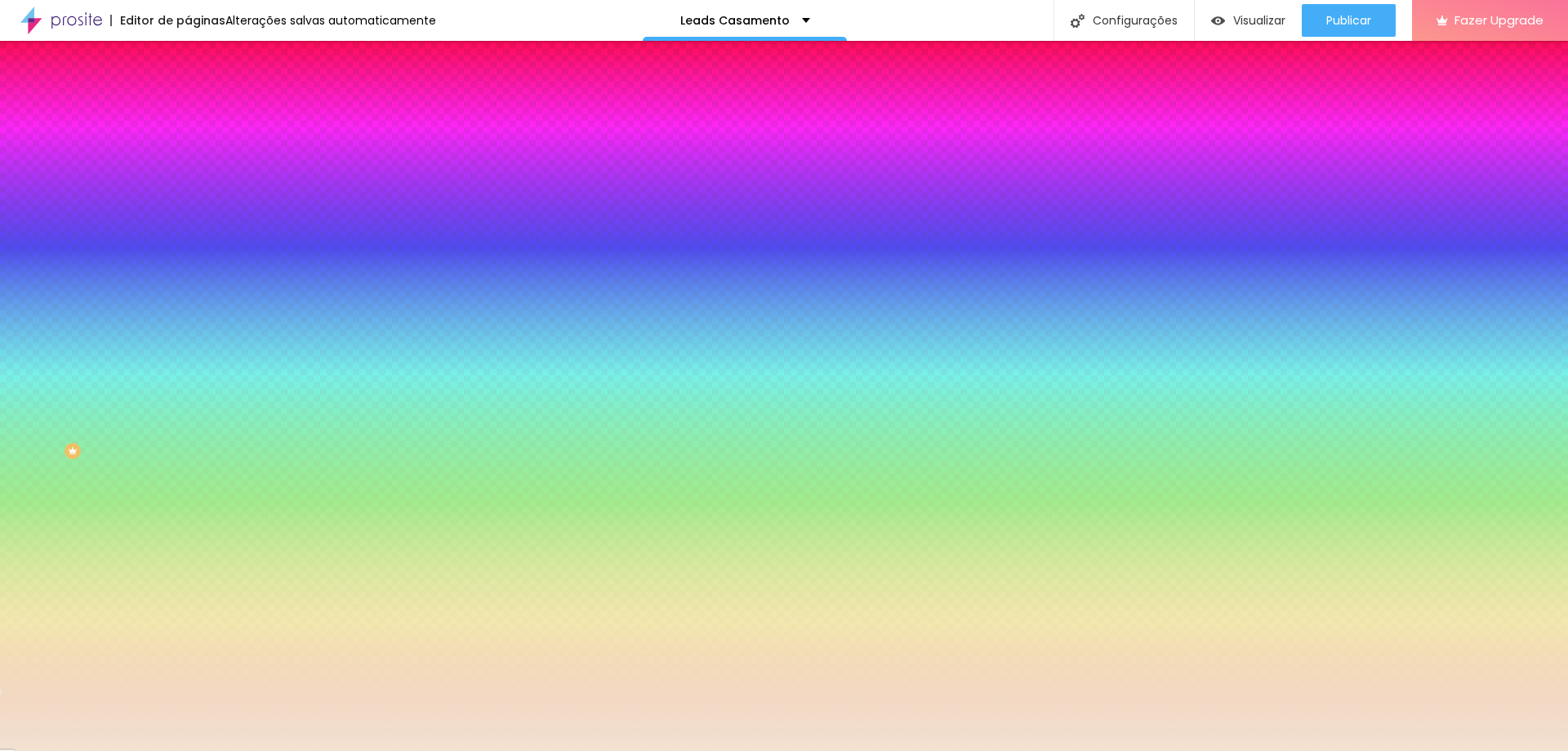
type input "80"
type input "85"
type input "90"
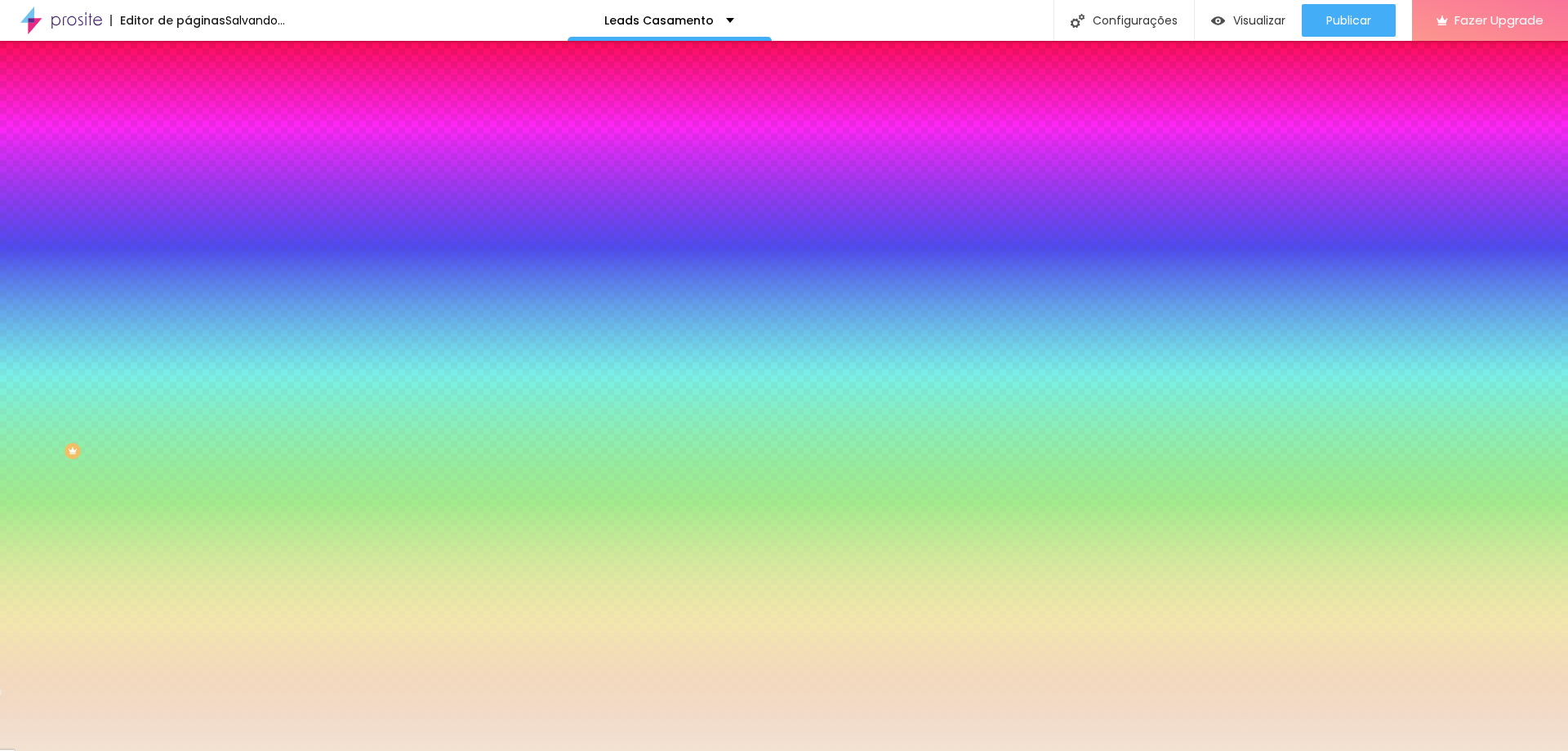
type input "90"
type input "85"
type input "80"
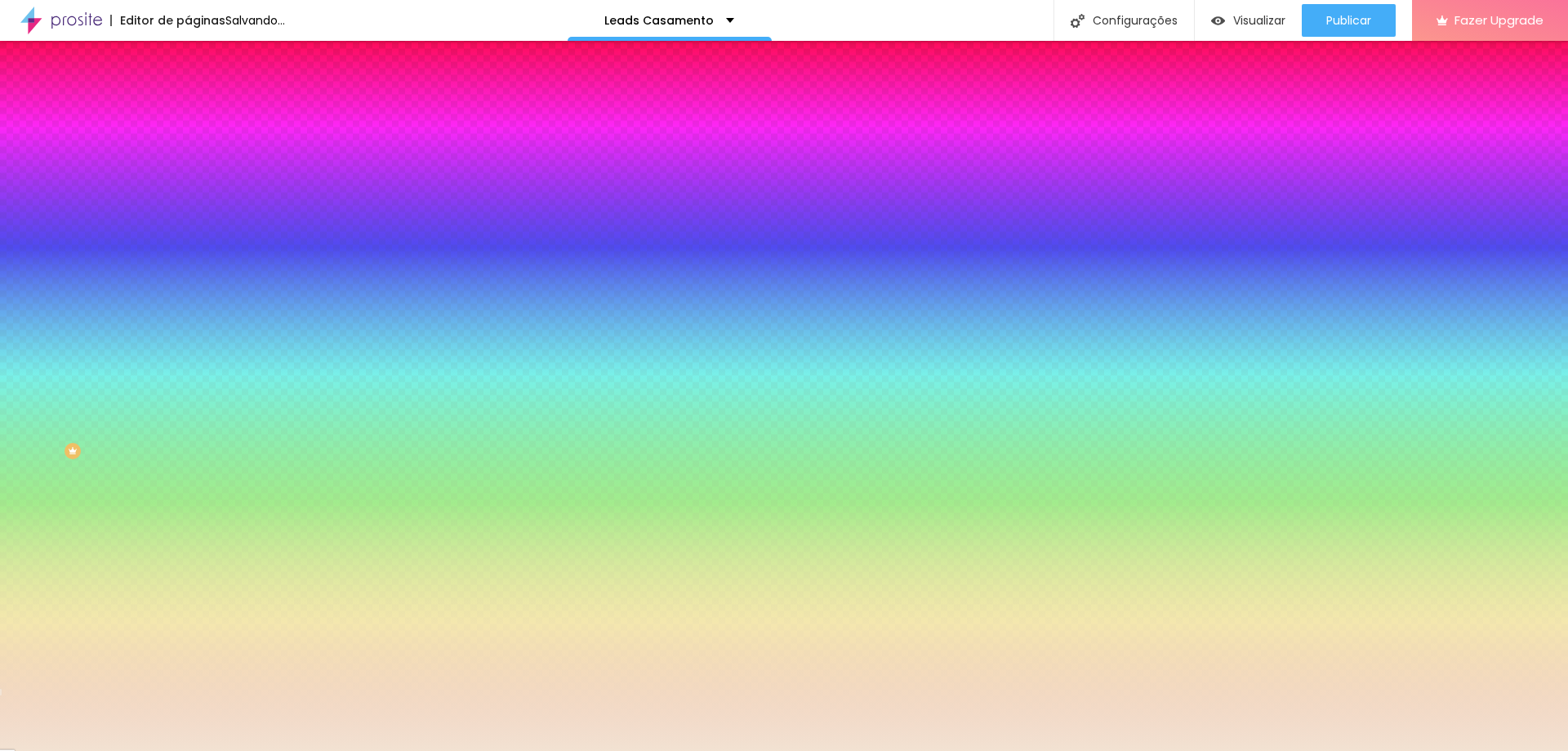
type input "75"
drag, startPoint x: 174, startPoint y: 584, endPoint x: 199, endPoint y: 587, distance: 25.2
type input "75"
click at [249, 750] on div at bounding box center [784, 751] width 1568 height 0
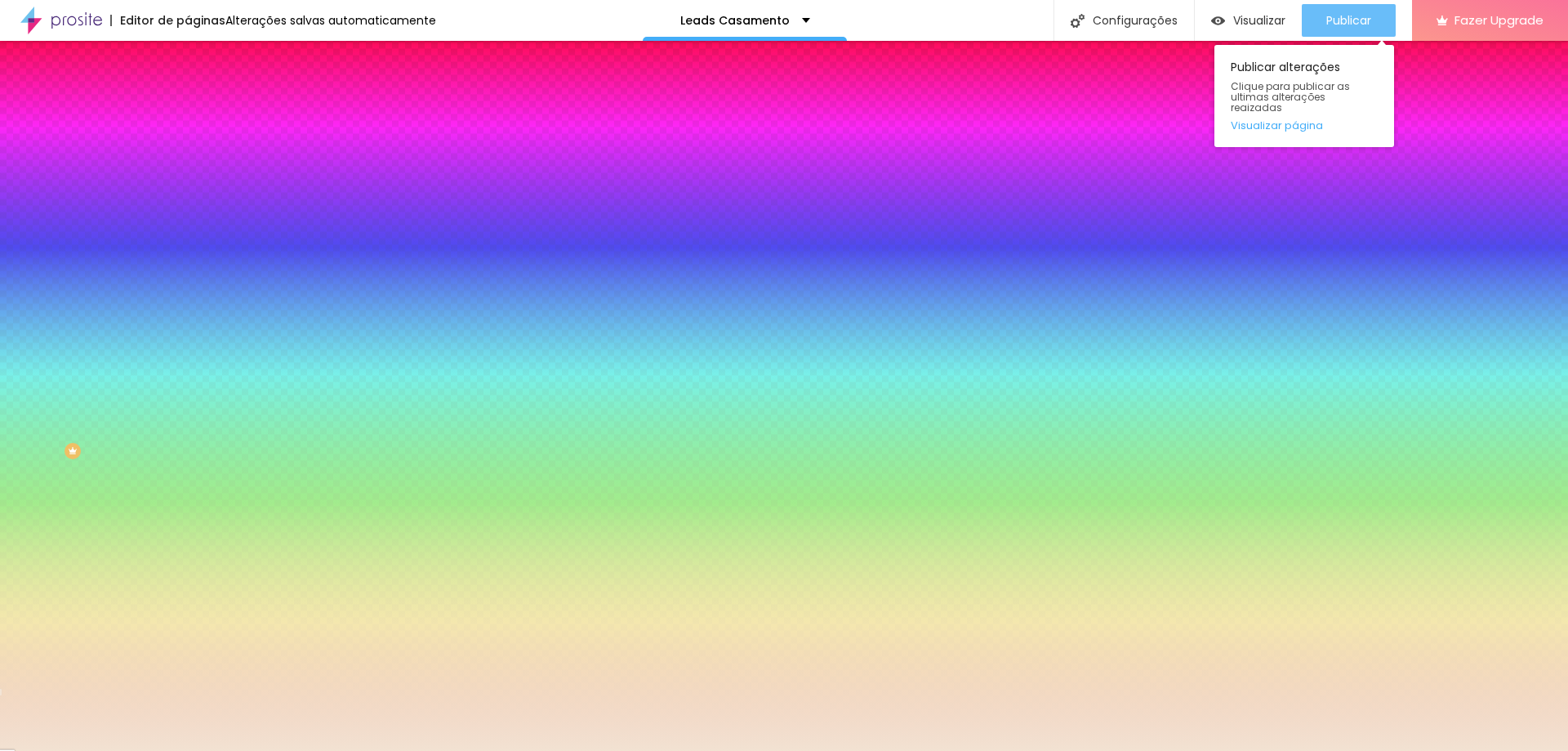
click at [1355, 9] on div "Publicar" at bounding box center [1349, 20] width 45 height 33
